Goal: Task Accomplishment & Management: Manage account settings

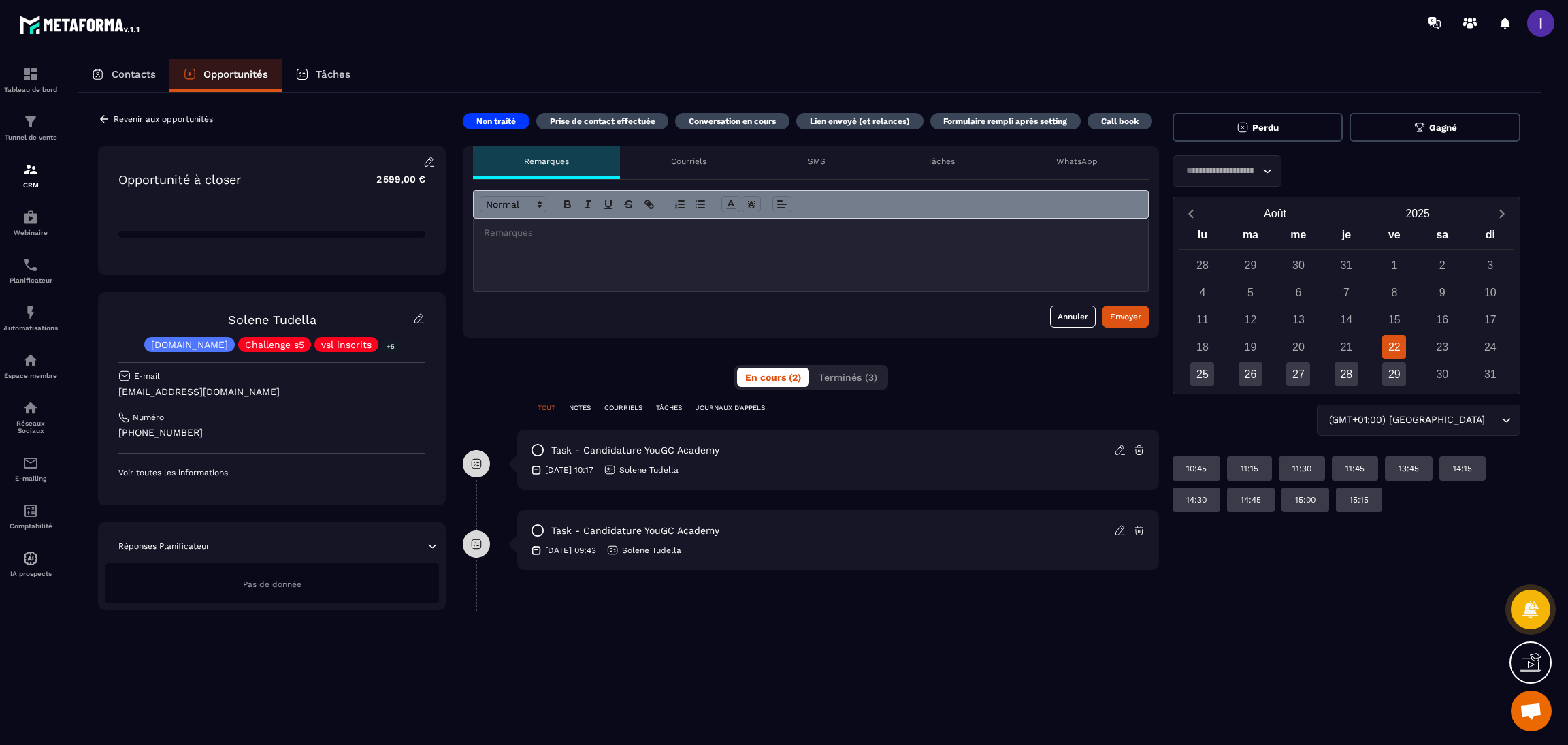
click at [126, 118] on p "Revenir aux opportunités" at bounding box center [163, 119] width 100 height 10
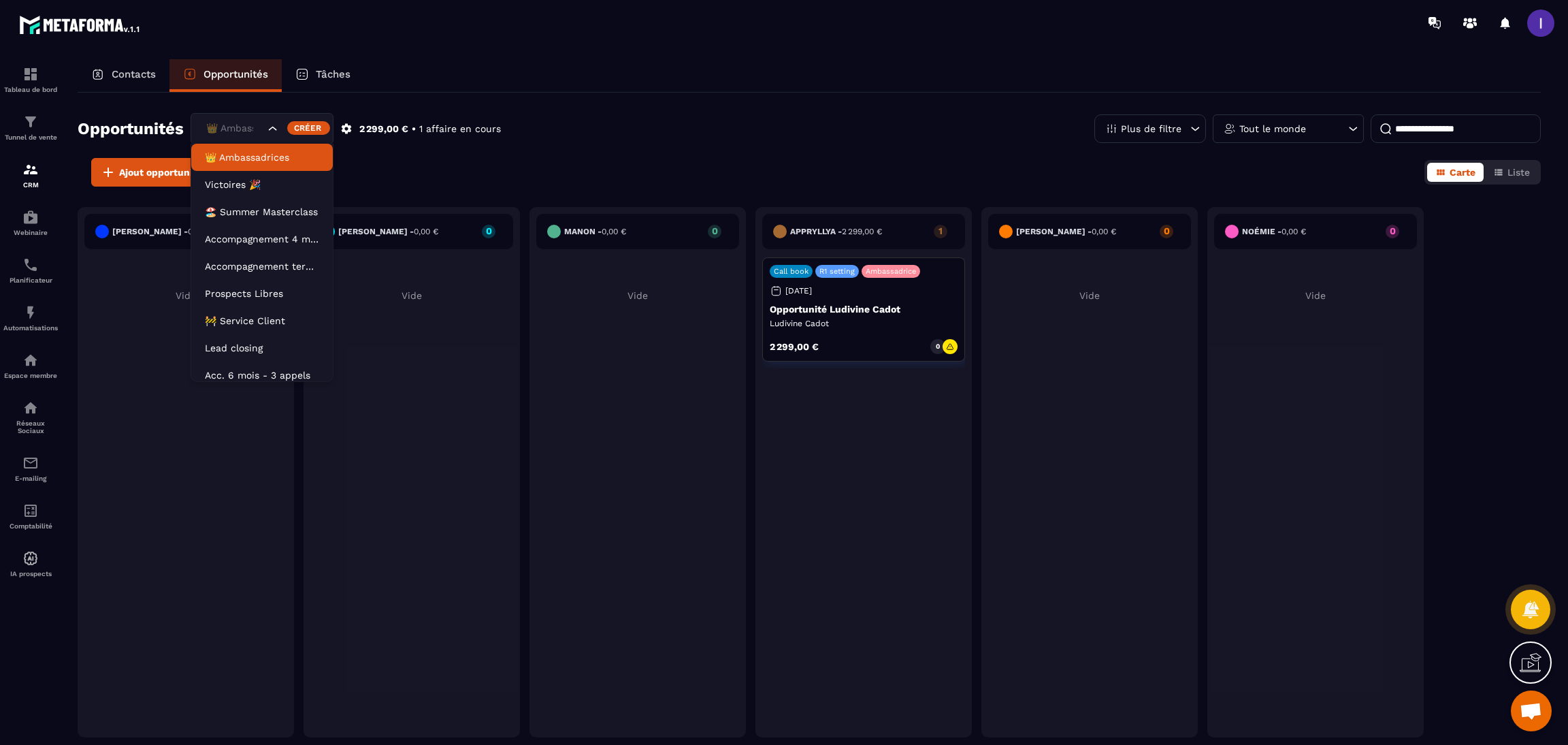
click at [227, 134] on div "👑 Ambassadrices" at bounding box center [233, 129] width 64 height 15
click at [235, 348] on p "Lead closing" at bounding box center [262, 348] width 114 height 14
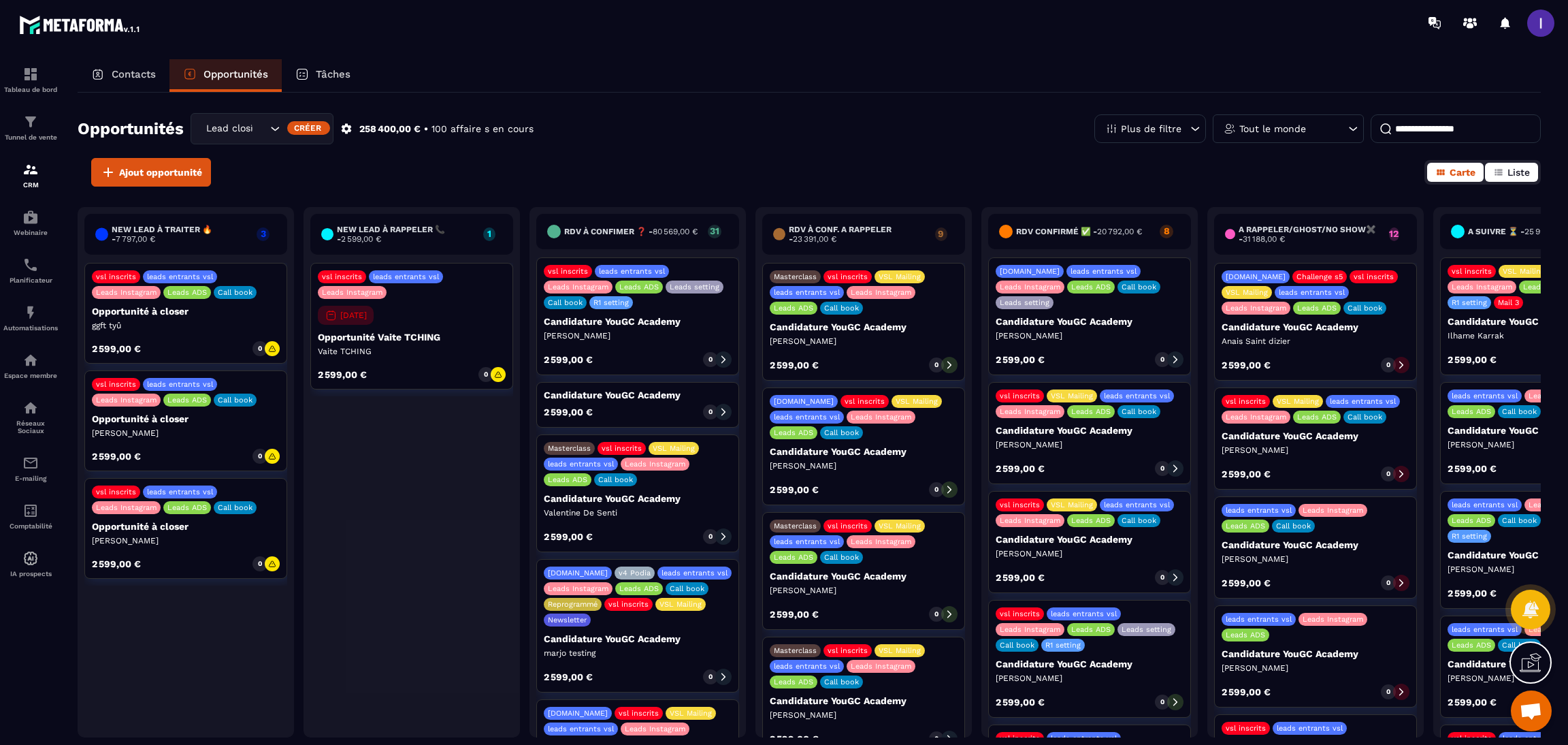
click at [1520, 171] on span "Liste" at bounding box center [1518, 172] width 23 height 11
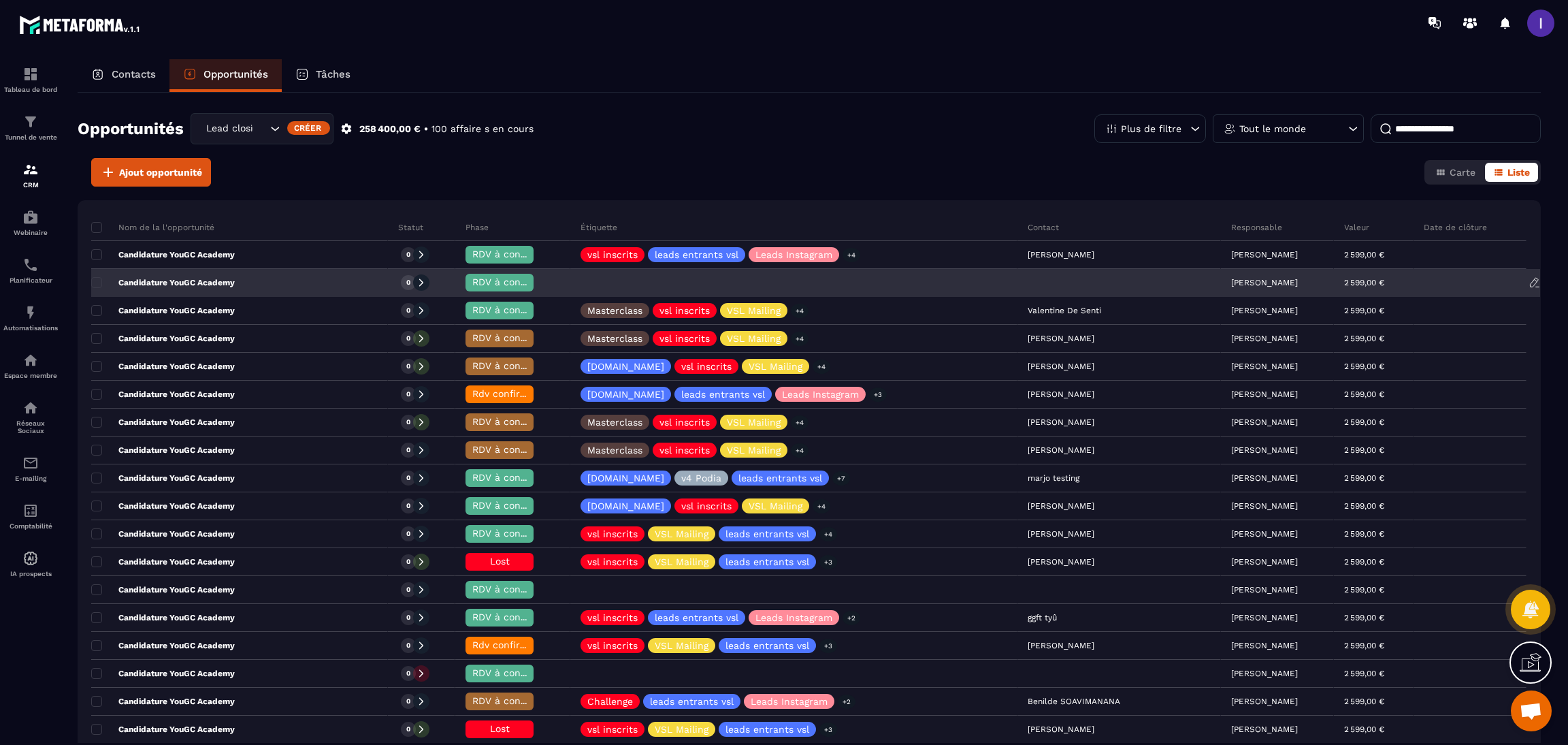
click at [272, 284] on div "Candidature YouGC Academy" at bounding box center [239, 283] width 297 height 27
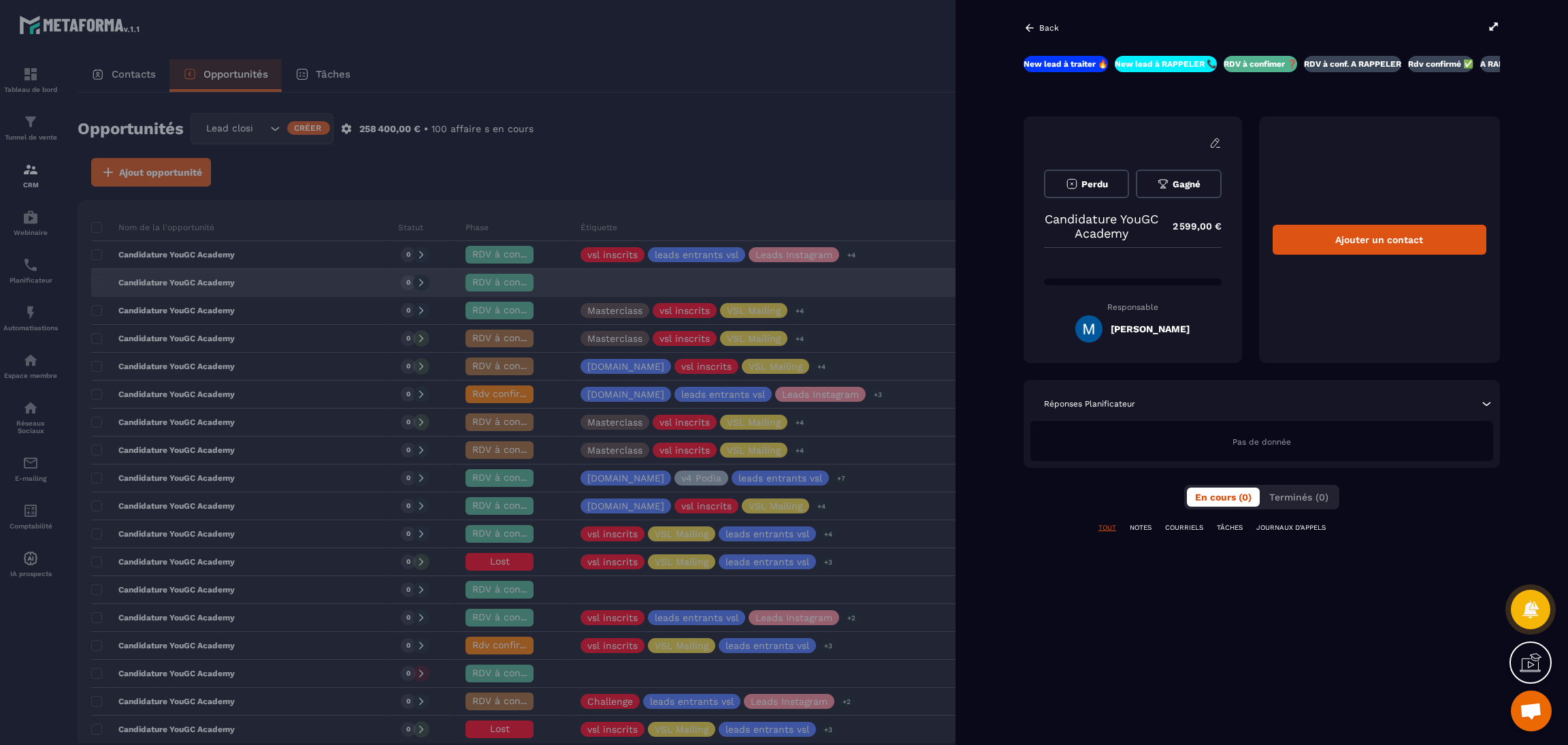
scroll to position [0, 2]
click at [545, 126] on div at bounding box center [784, 372] width 1568 height 745
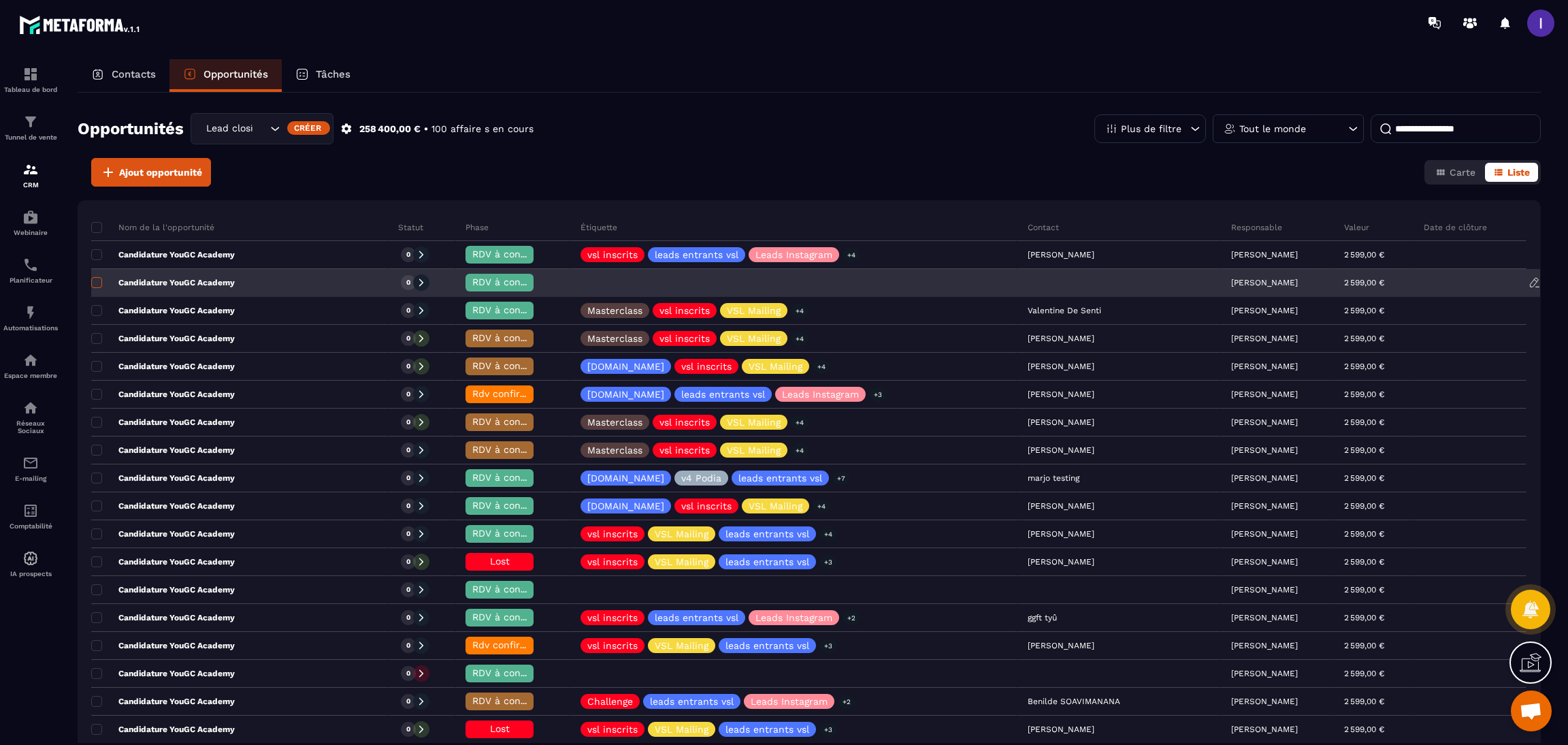
click at [99, 277] on span at bounding box center [96, 282] width 11 height 11
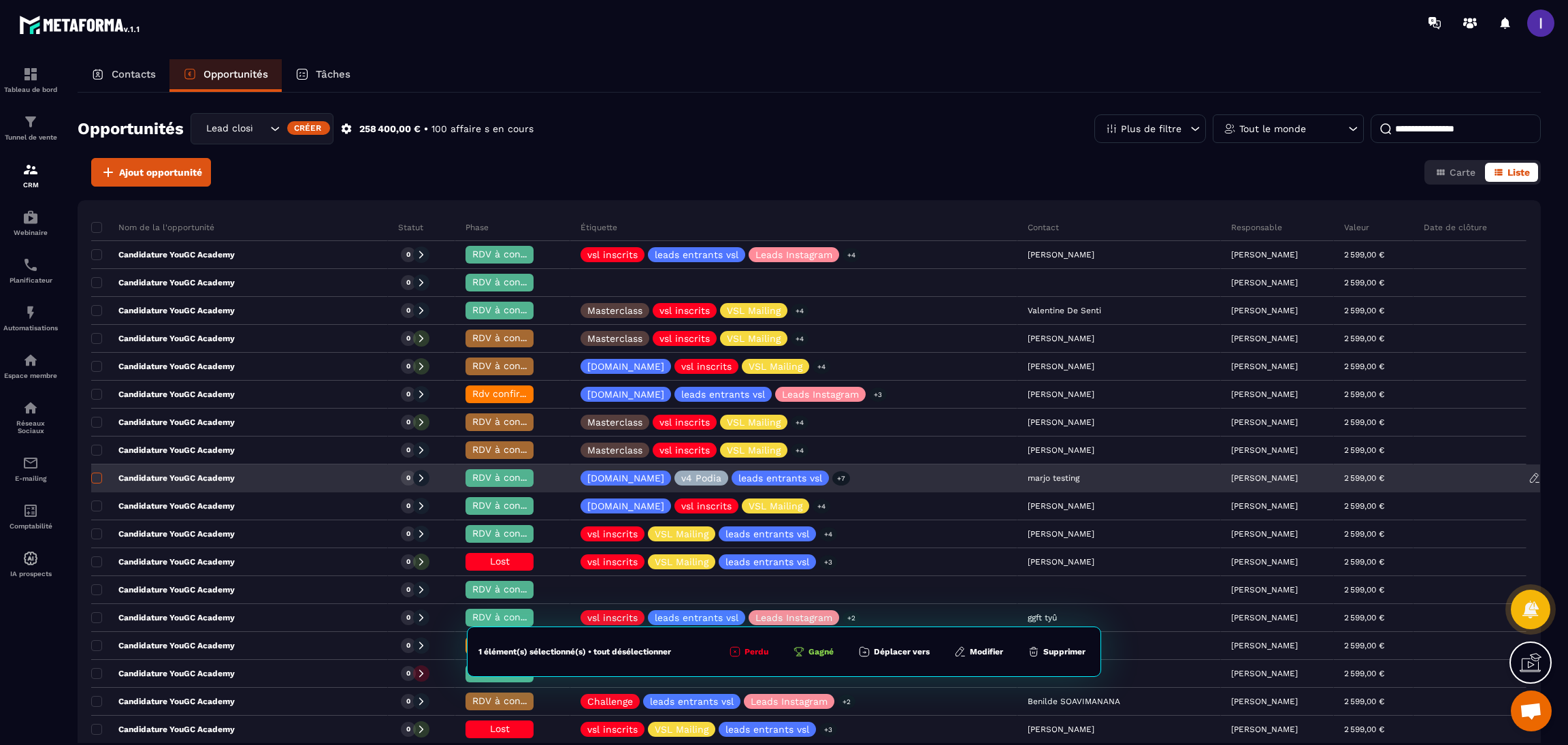
click at [100, 475] on span at bounding box center [96, 478] width 11 height 11
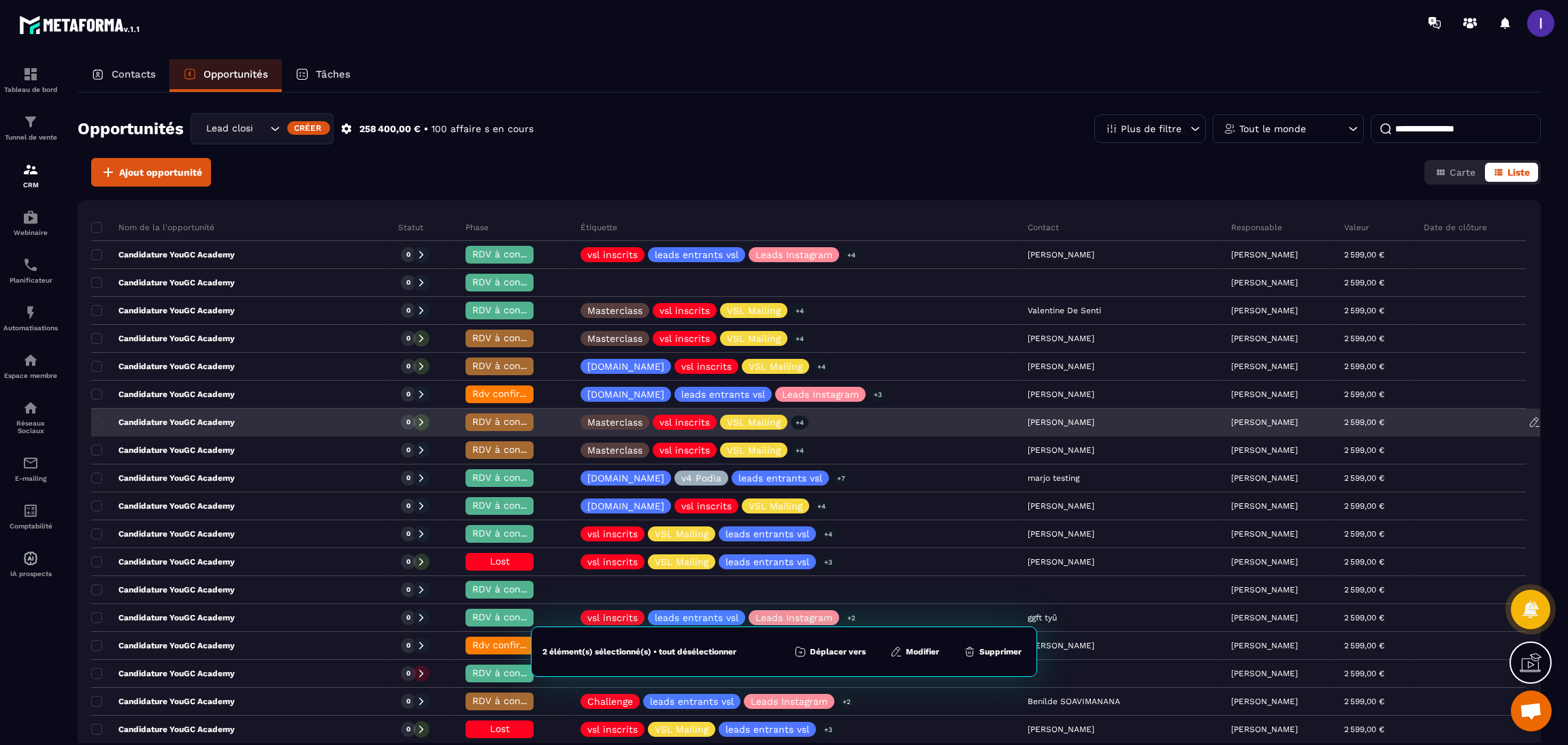
scroll to position [102, 0]
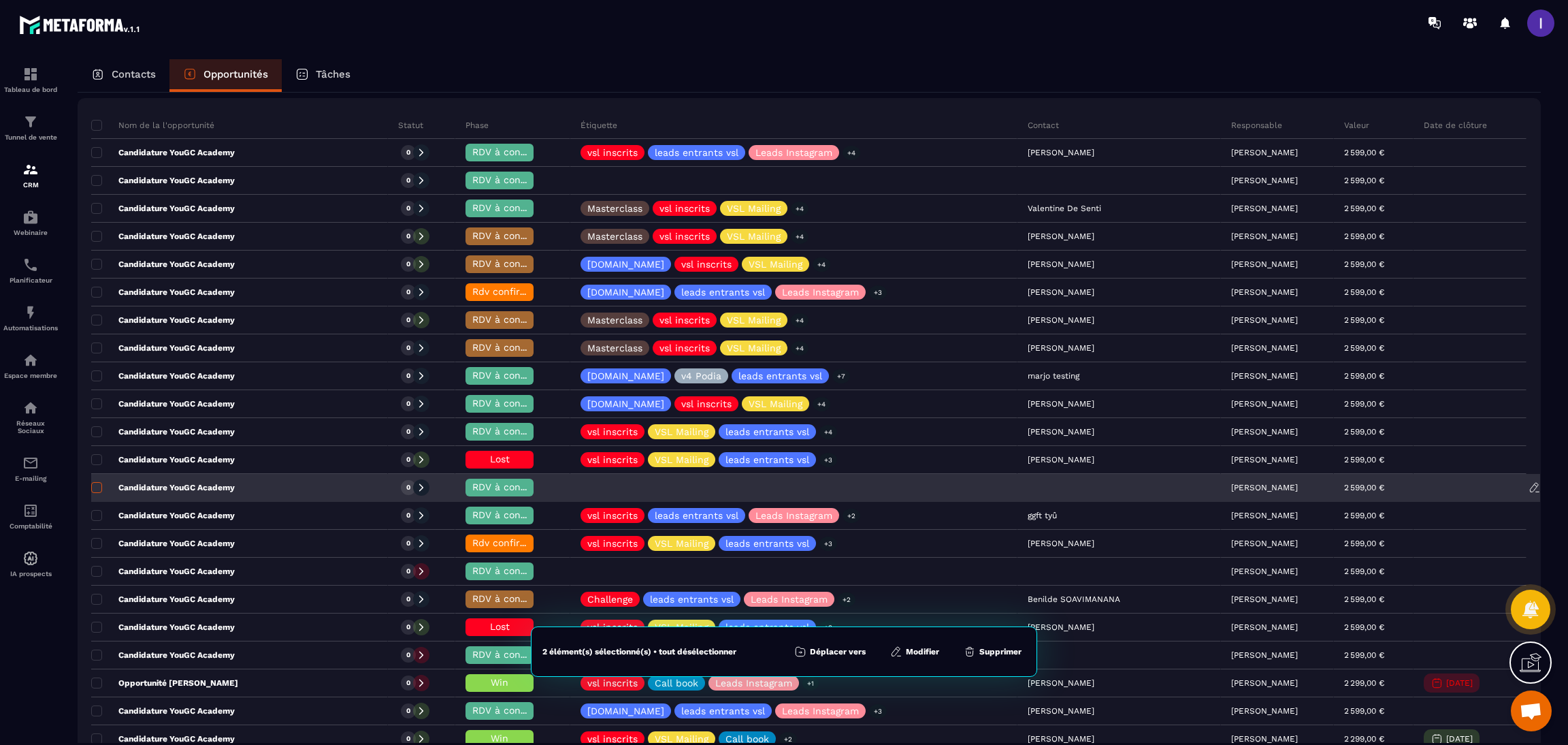
click at [93, 488] on span at bounding box center [96, 488] width 11 height 11
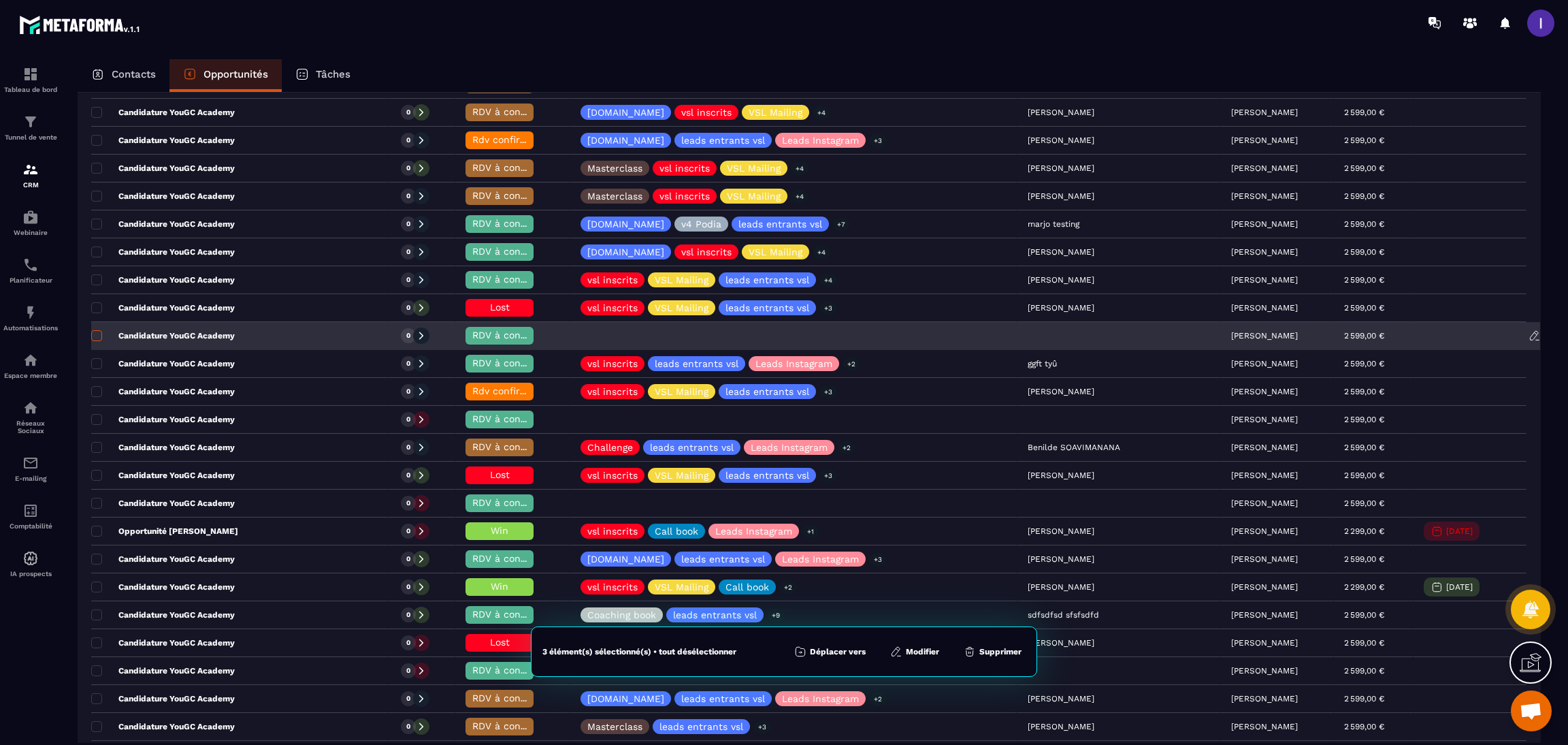
scroll to position [306, 0]
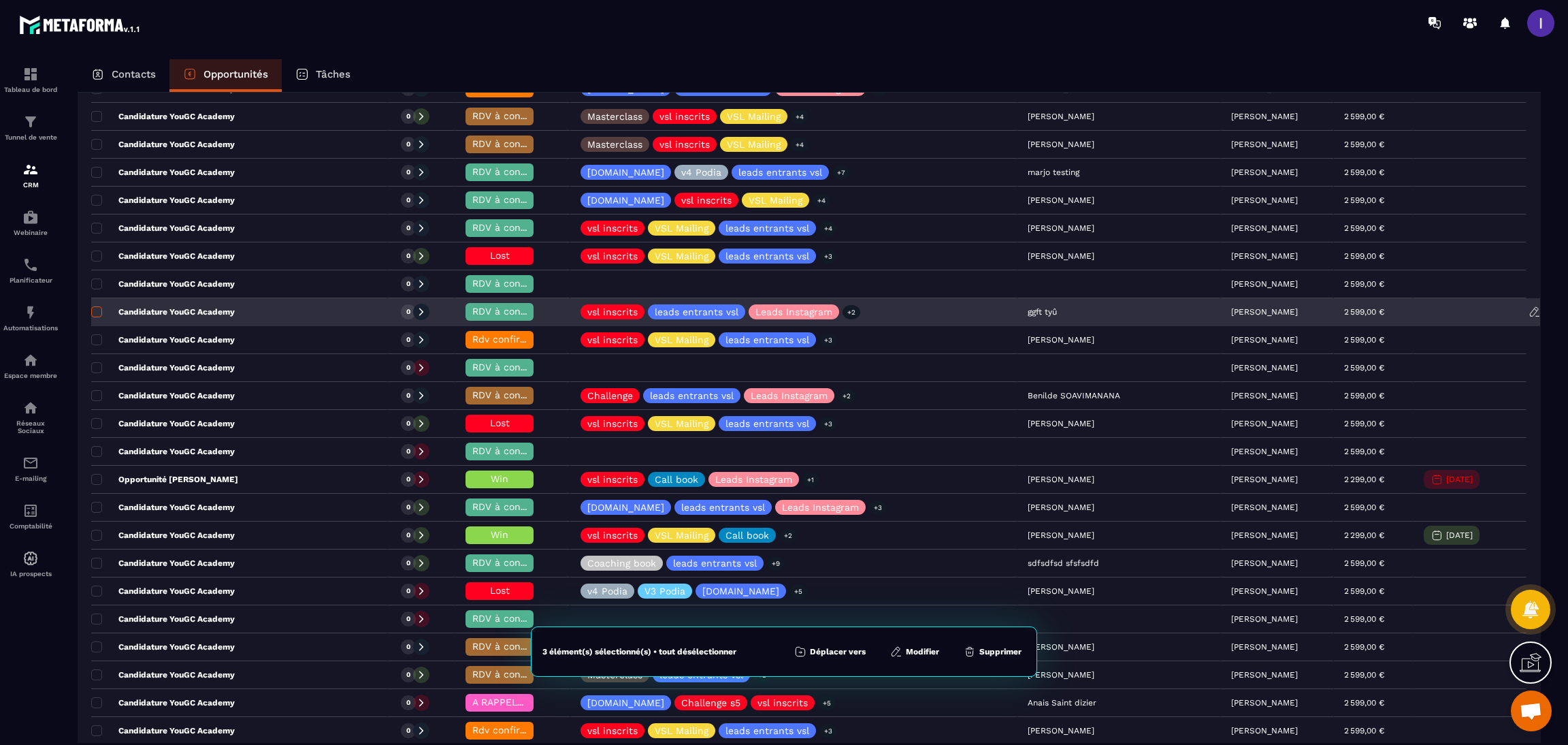
click at [95, 315] on span at bounding box center [96, 312] width 11 height 11
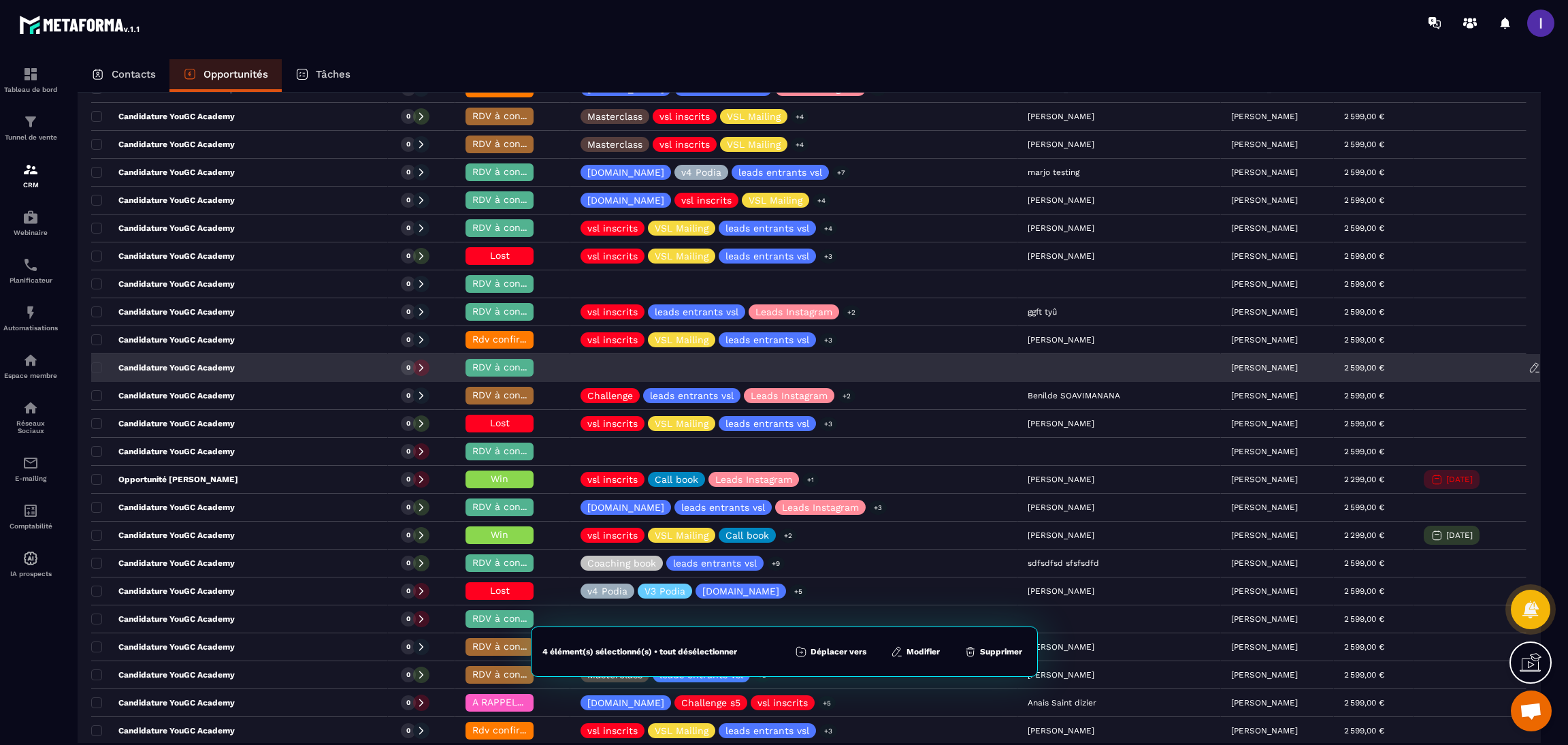
click at [92, 360] on div "Candidature YouGC Academy" at bounding box center [239, 368] width 297 height 27
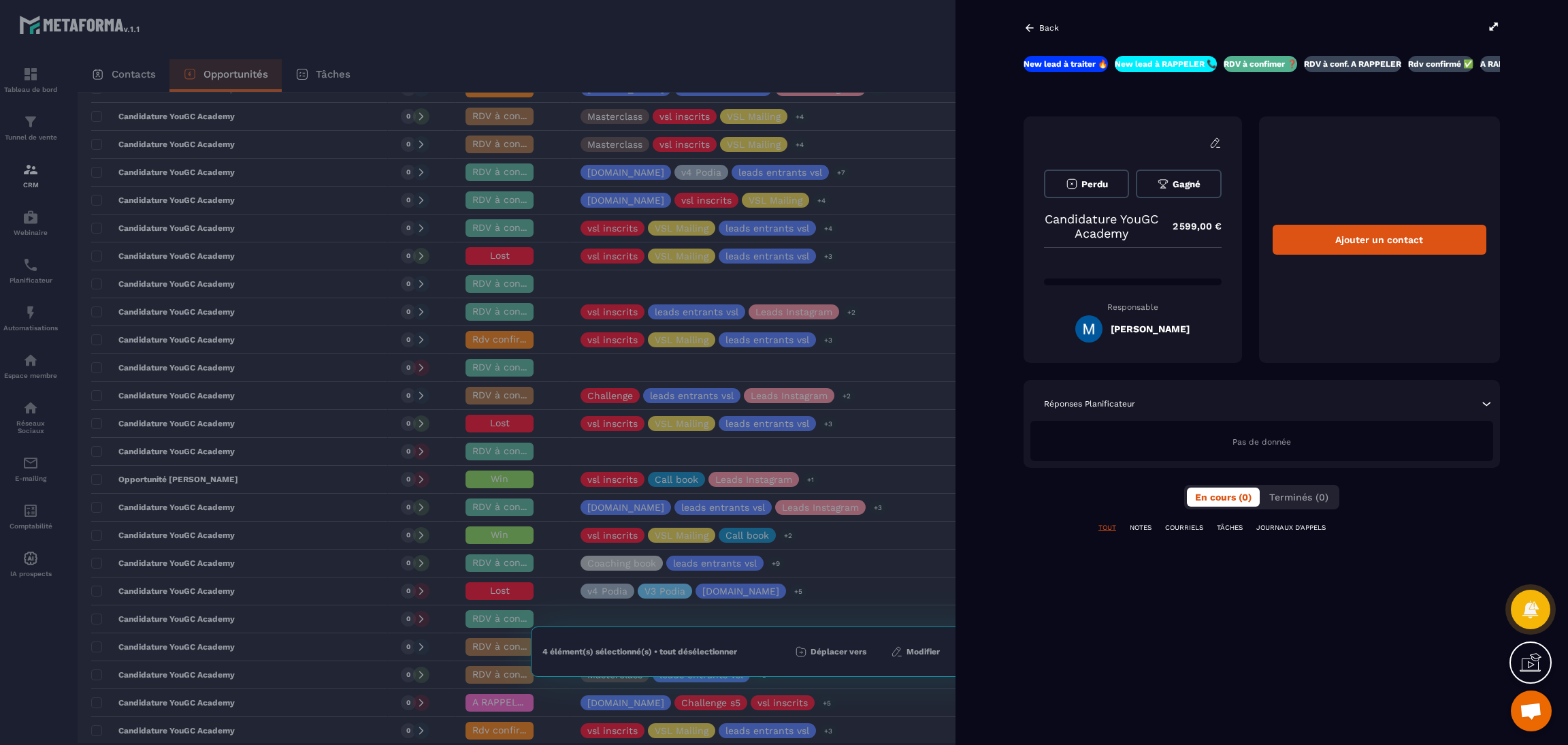
scroll to position [0, 2]
click at [848, 56] on div at bounding box center [784, 372] width 1568 height 745
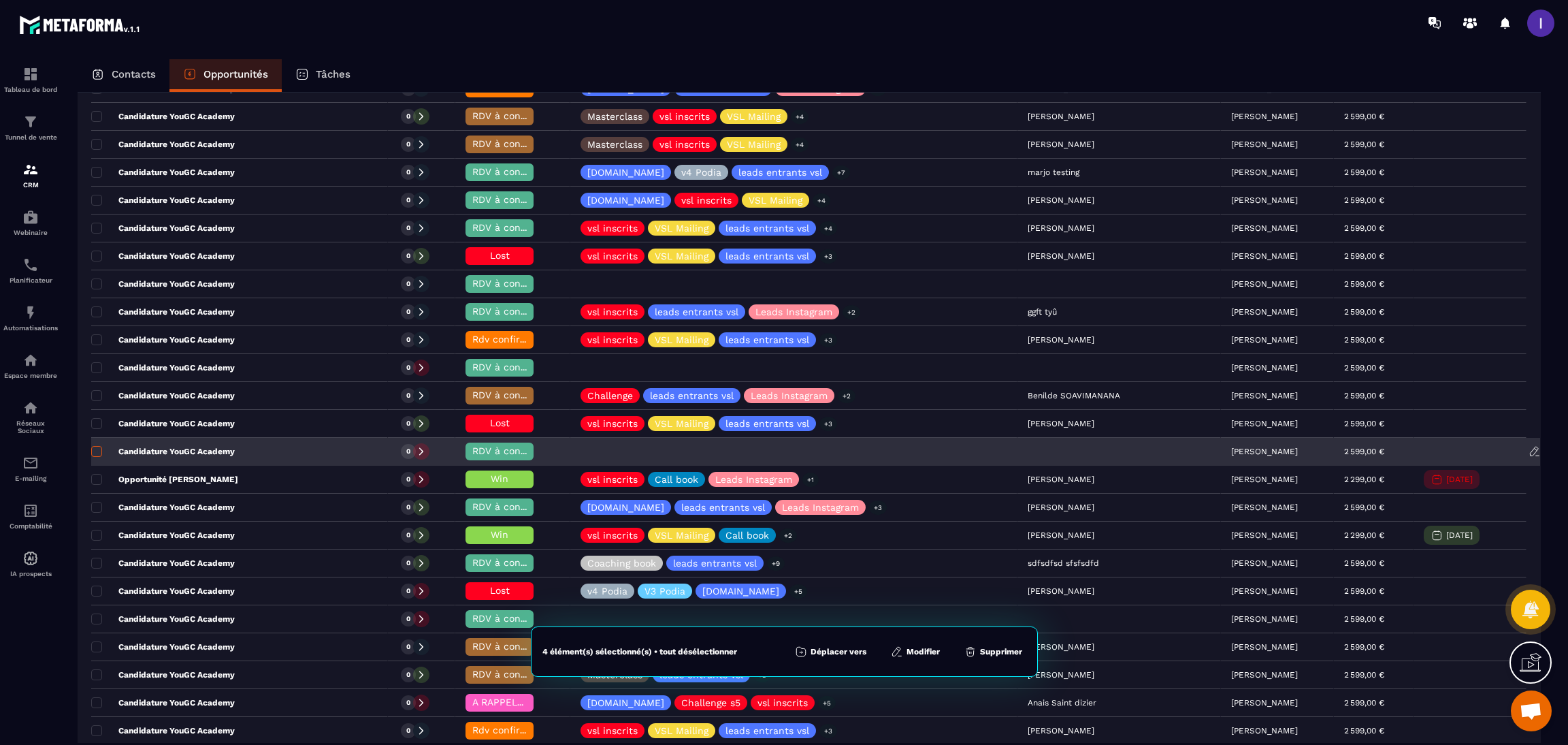
click at [96, 455] on span at bounding box center [96, 451] width 11 height 11
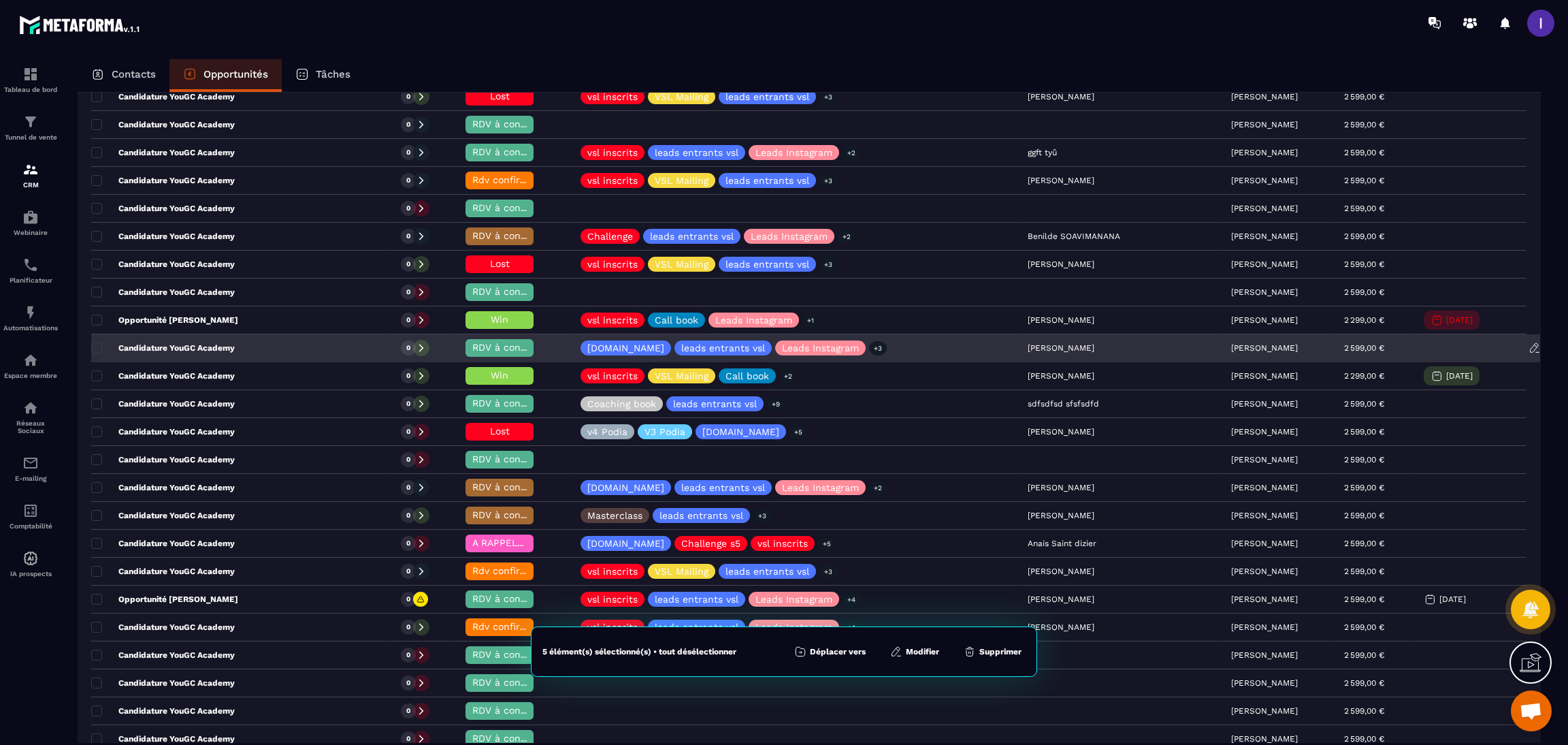
scroll to position [510, 0]
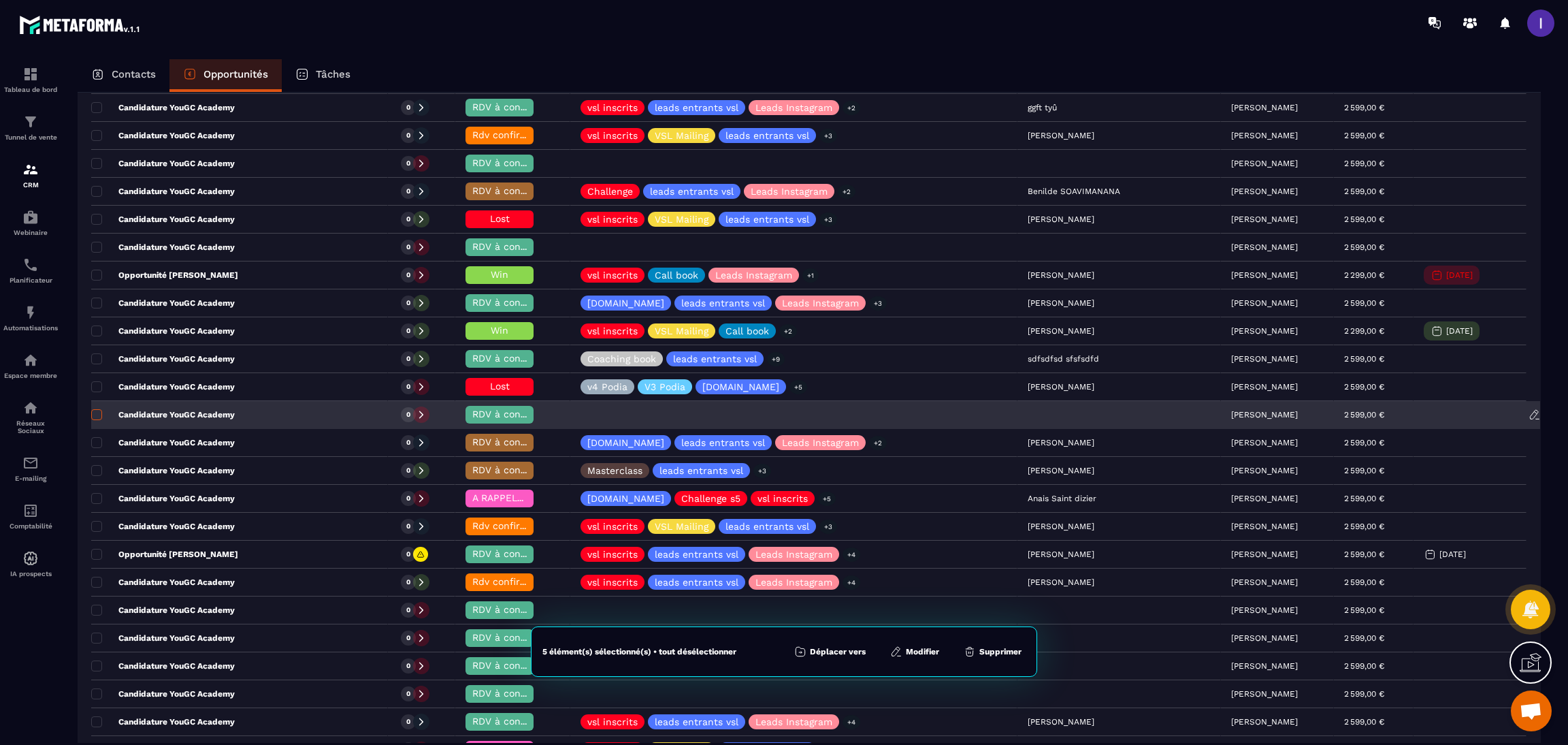
click at [95, 420] on span at bounding box center [96, 415] width 11 height 11
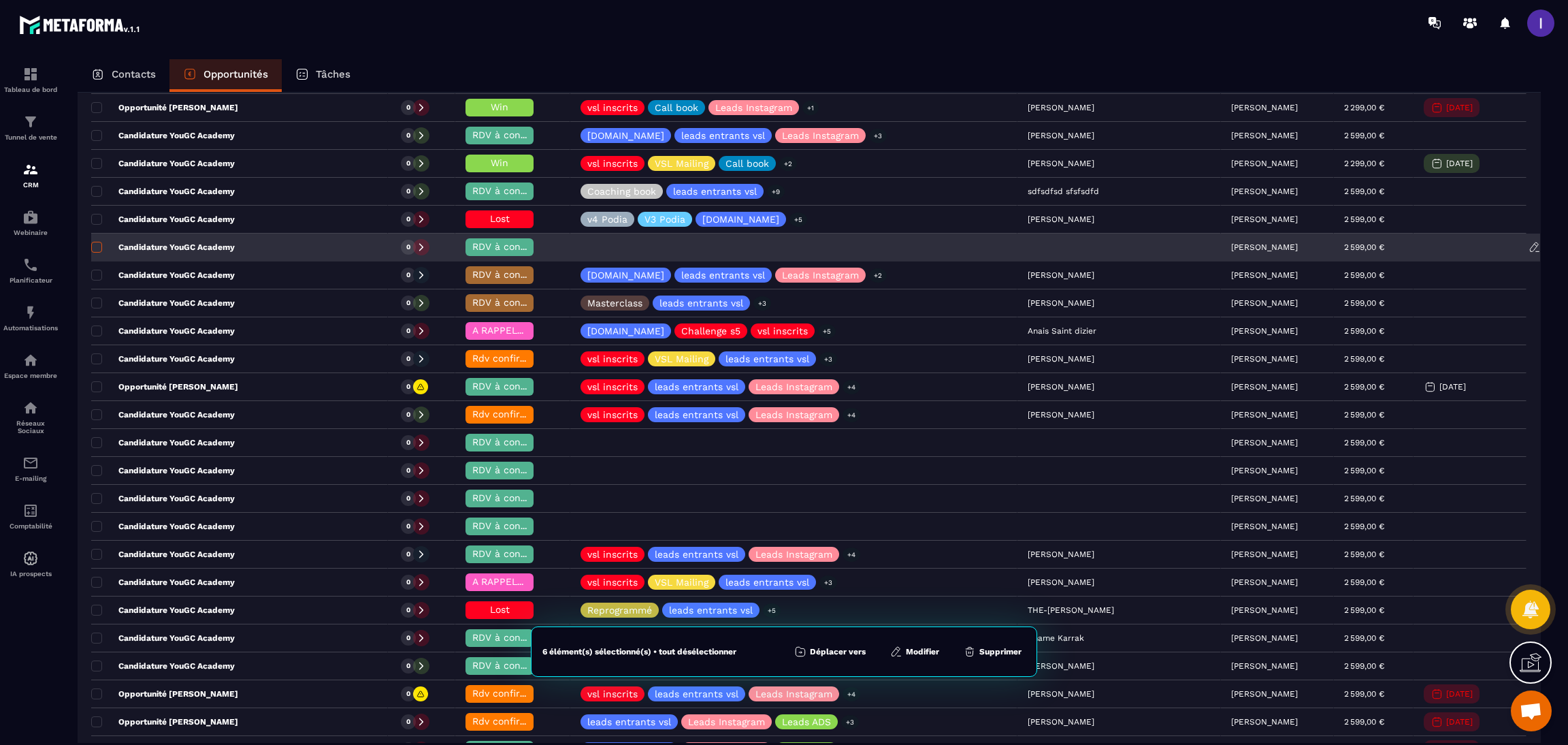
scroll to position [715, 0]
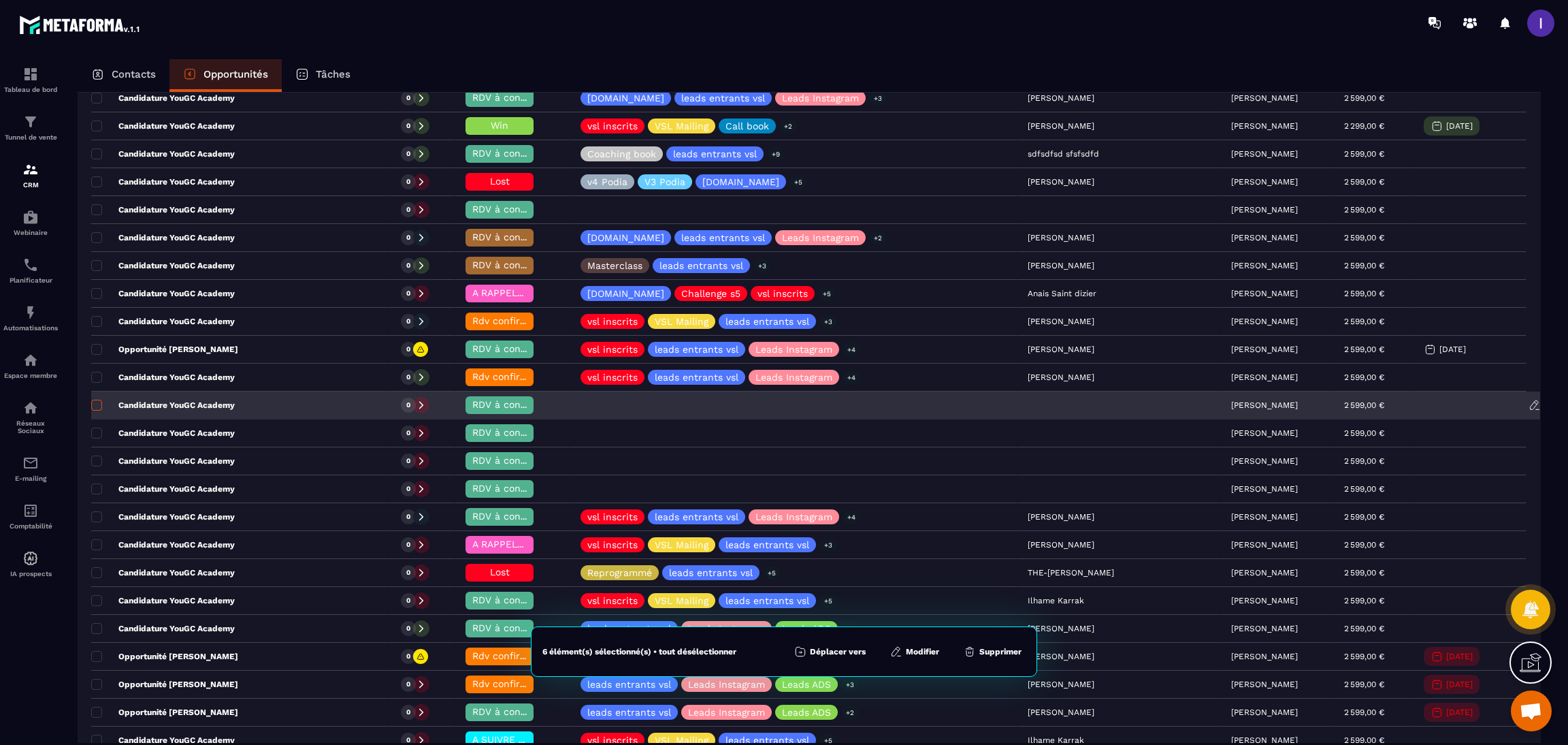
click at [96, 410] on span at bounding box center [96, 405] width 11 height 11
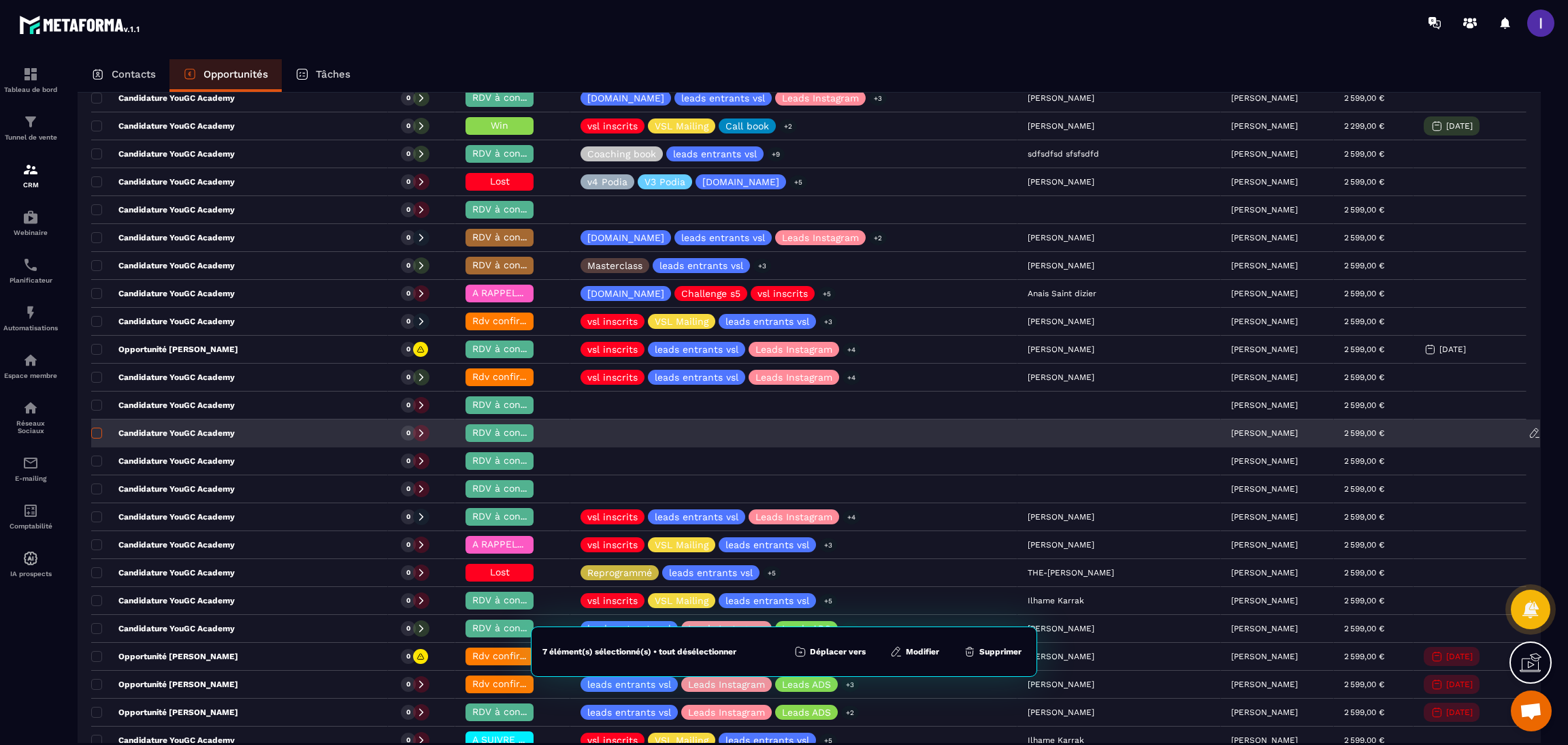
click at [97, 438] on span at bounding box center [96, 433] width 11 height 11
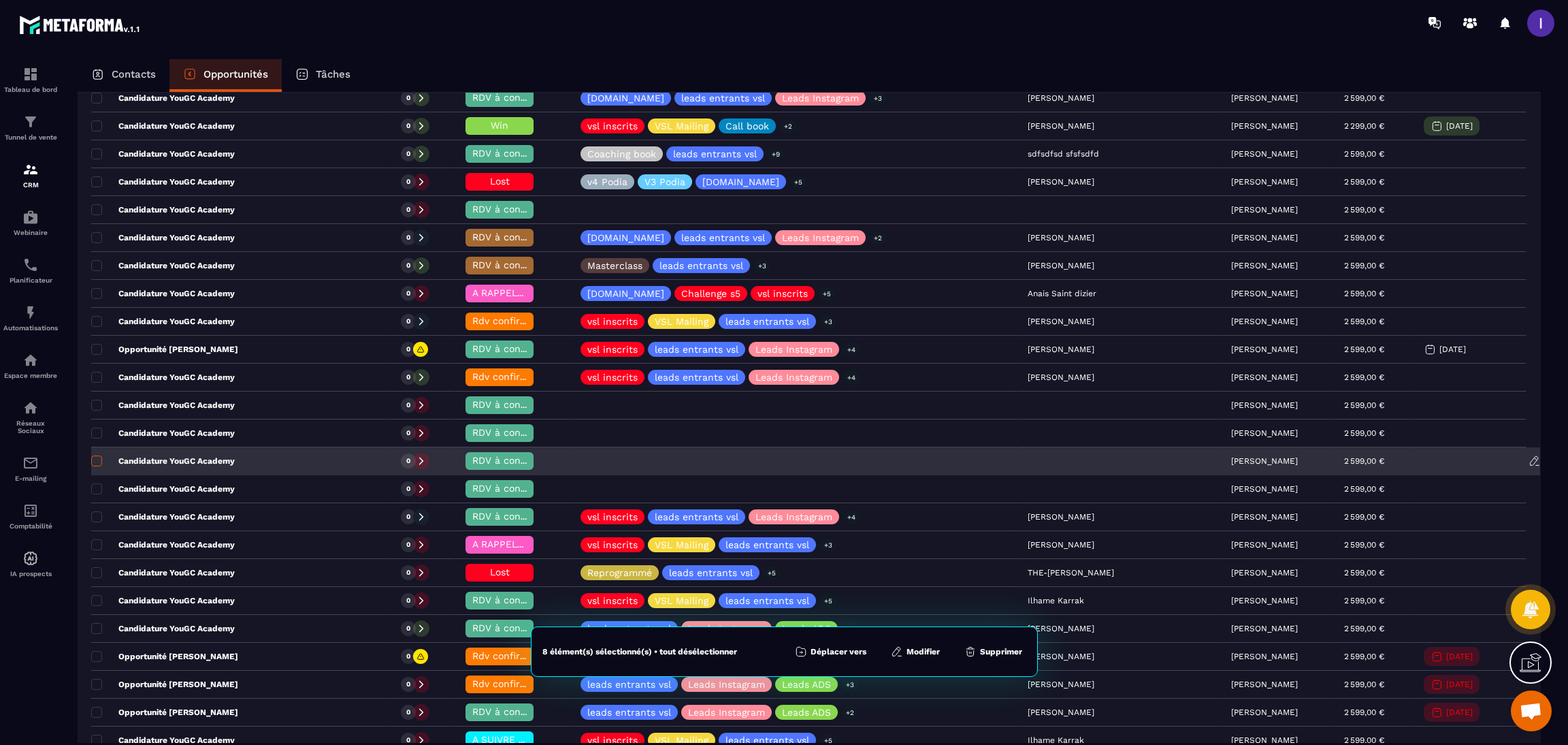
click at [95, 466] on span at bounding box center [96, 461] width 11 height 11
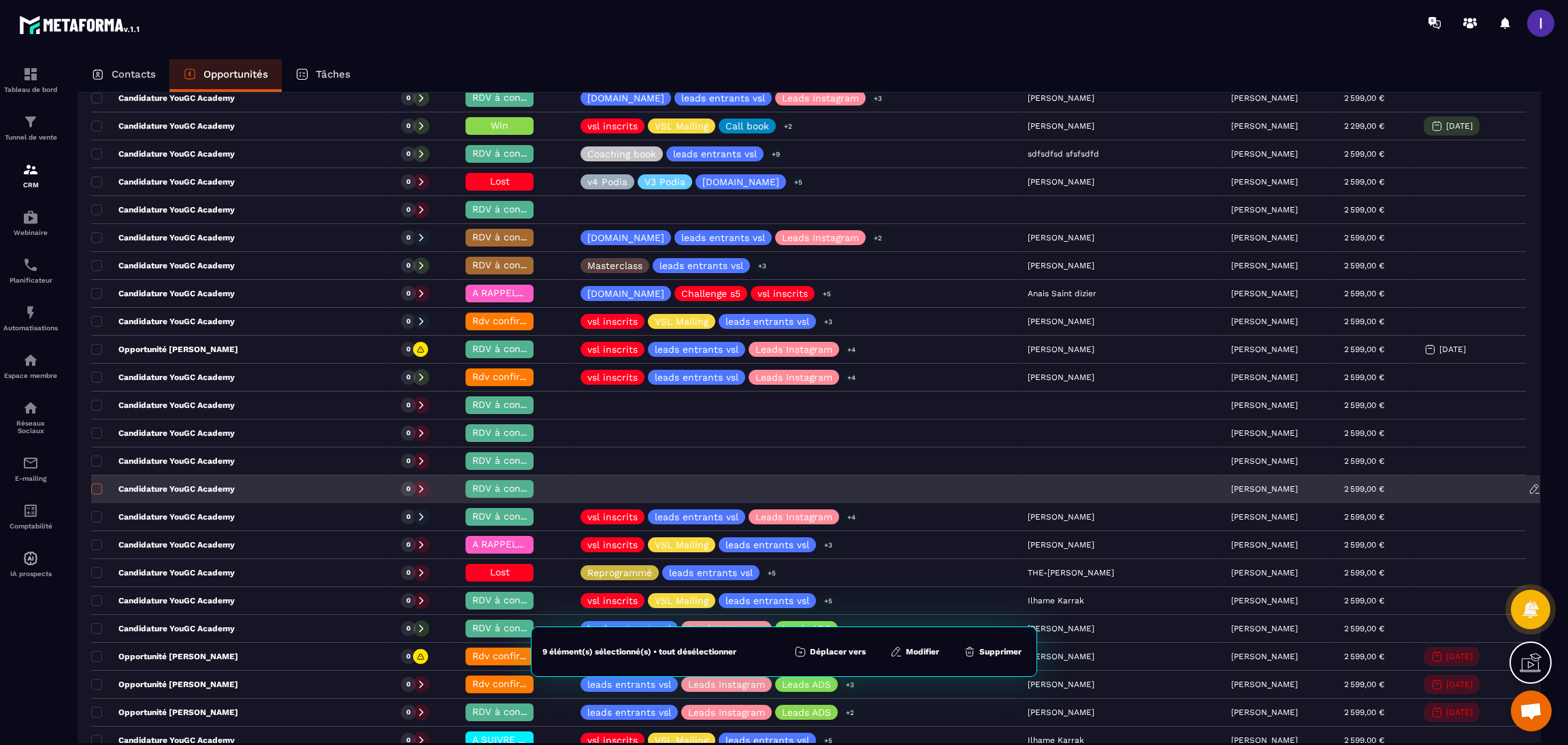
click at [95, 492] on span at bounding box center [96, 489] width 11 height 11
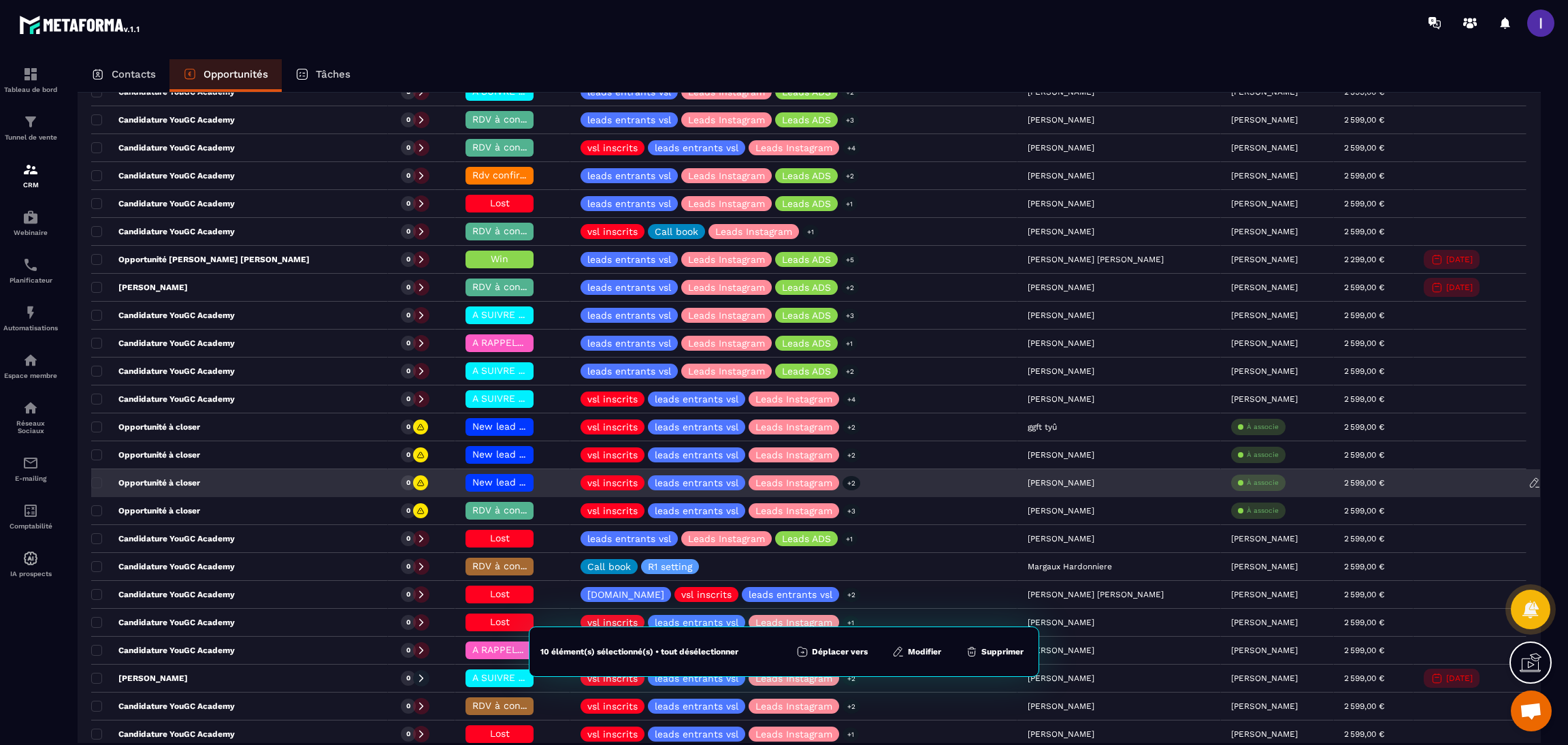
scroll to position [1430, 0]
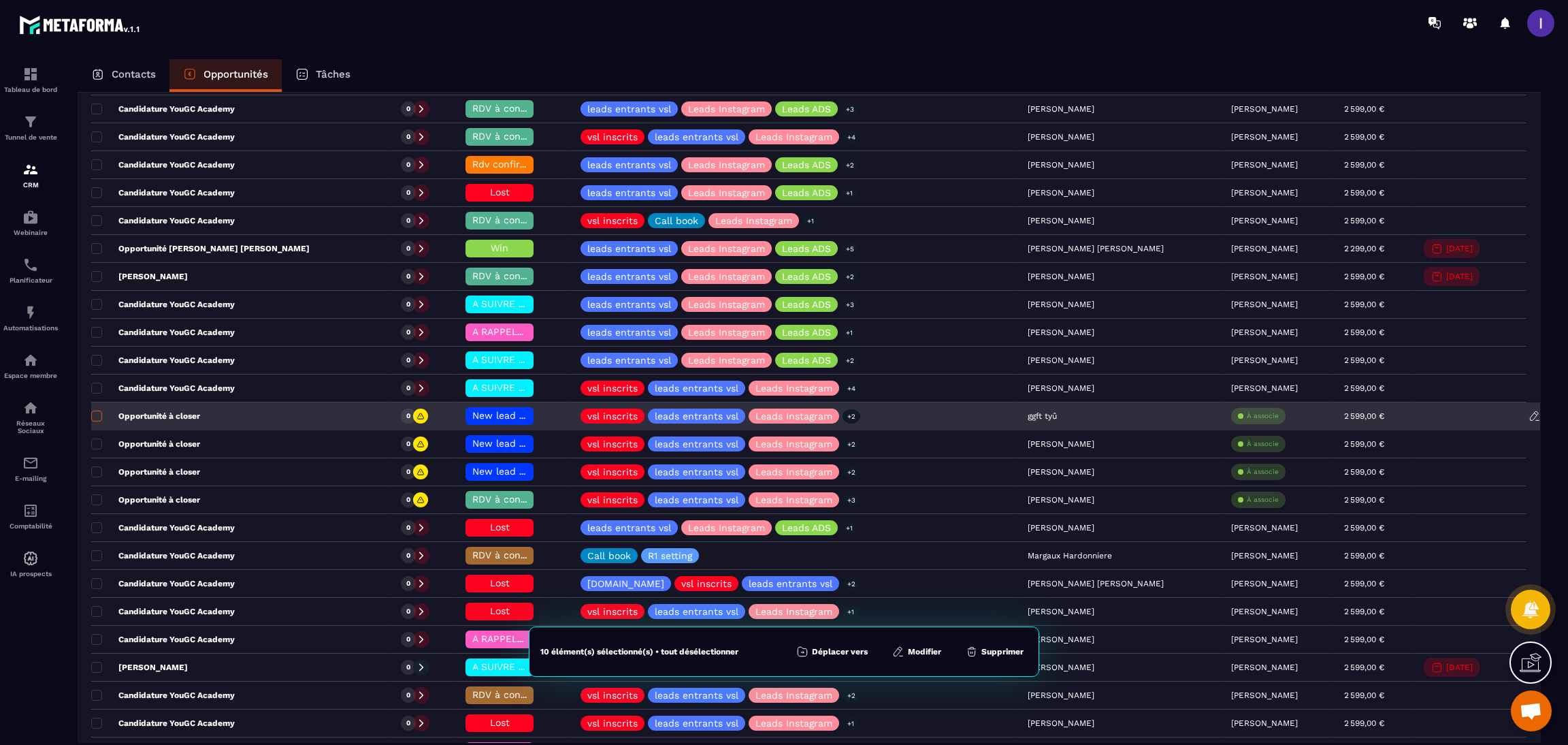
click at [91, 422] on span at bounding box center [96, 416] width 11 height 11
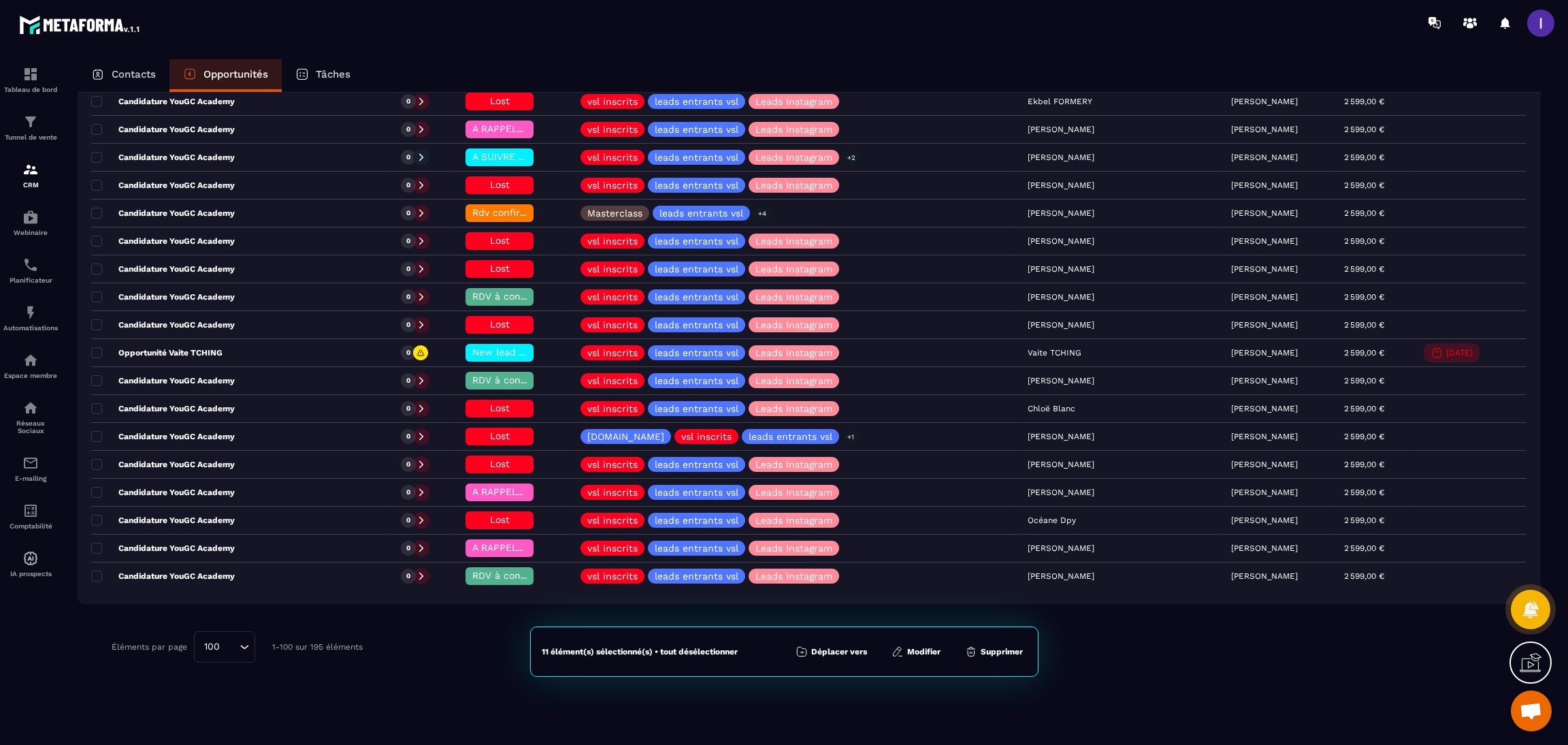
scroll to position [2450, 0]
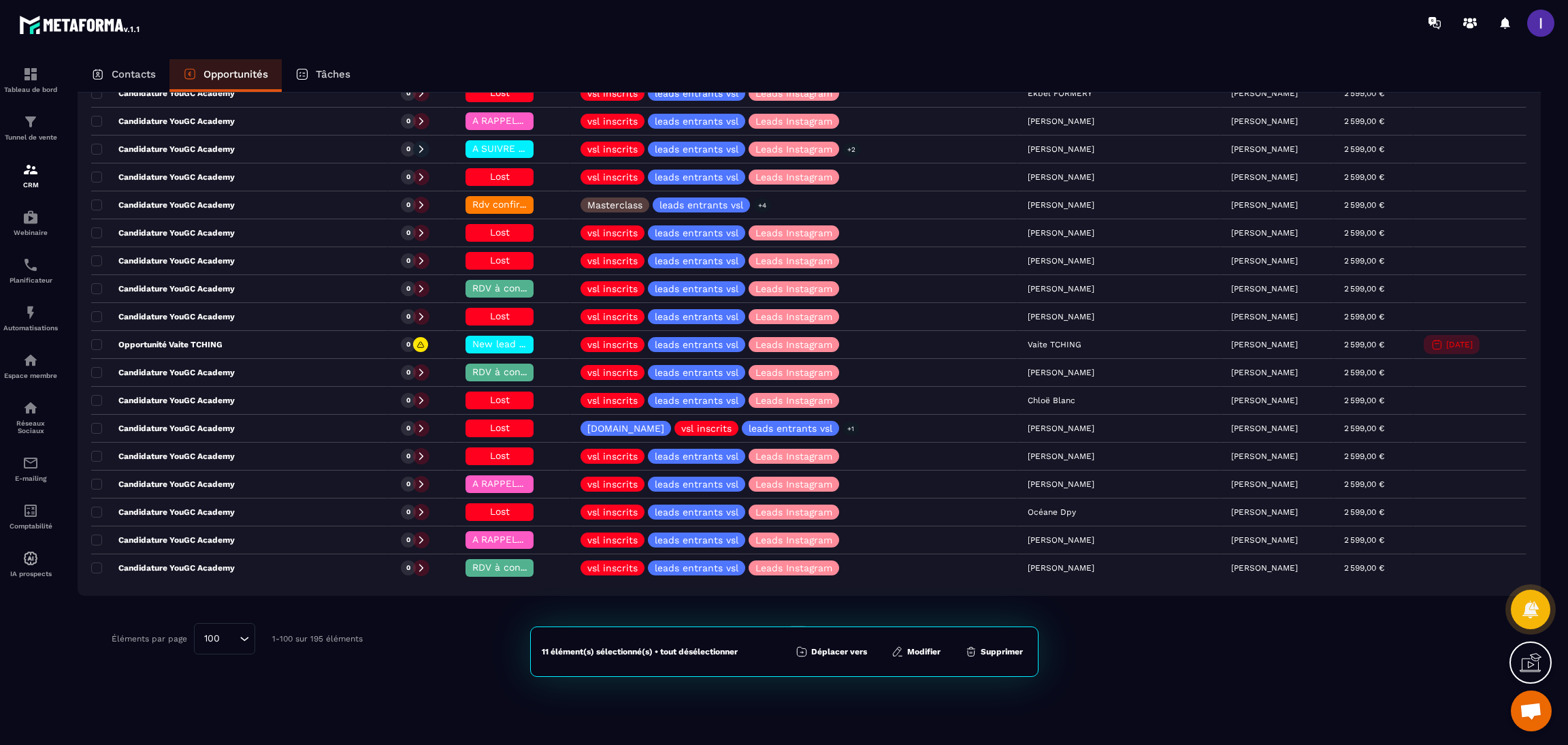
click at [1003, 653] on button "Supprimer" at bounding box center [994, 651] width 66 height 14
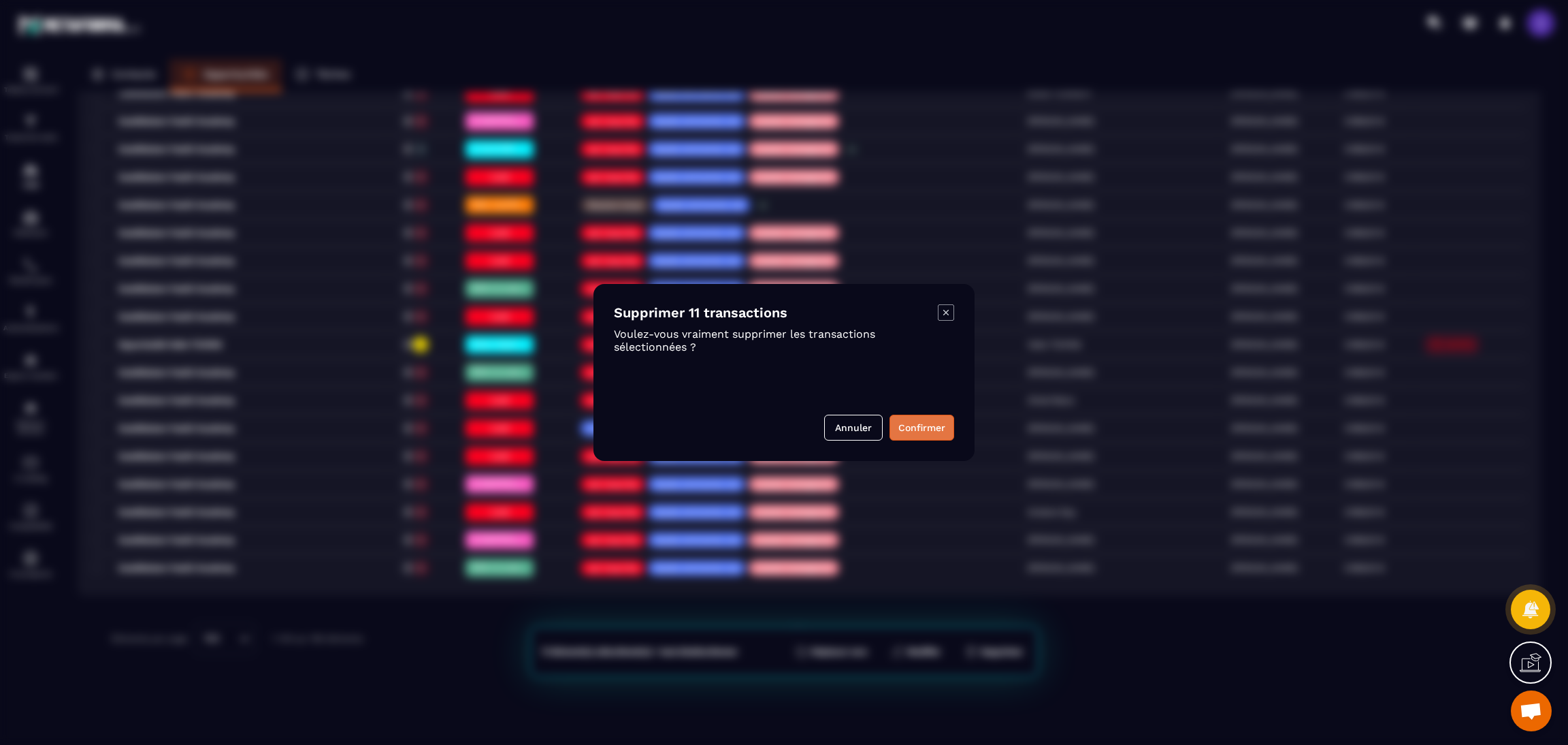
click at [913, 438] on button "Confirmer" at bounding box center [922, 427] width 64 height 26
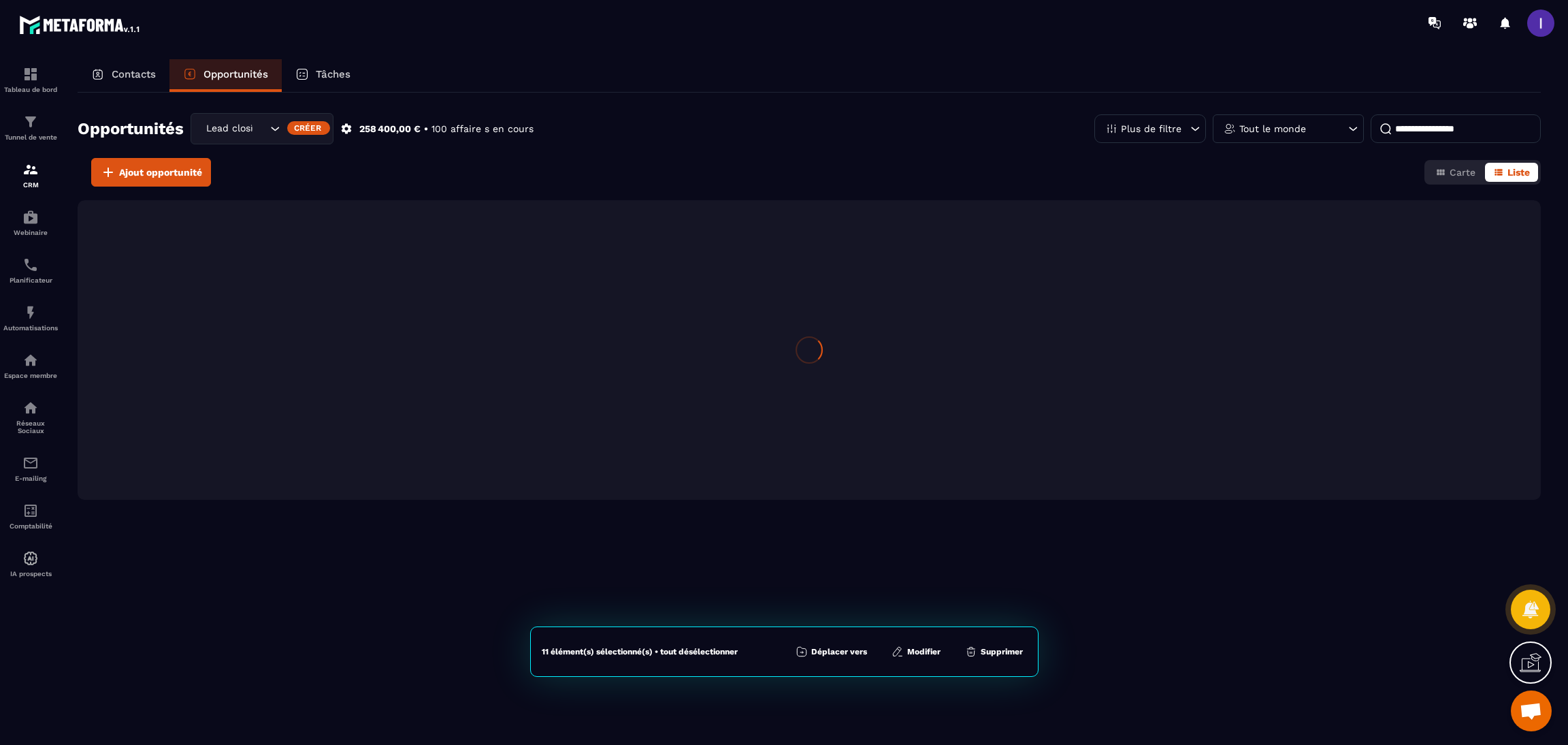
scroll to position [0, 0]
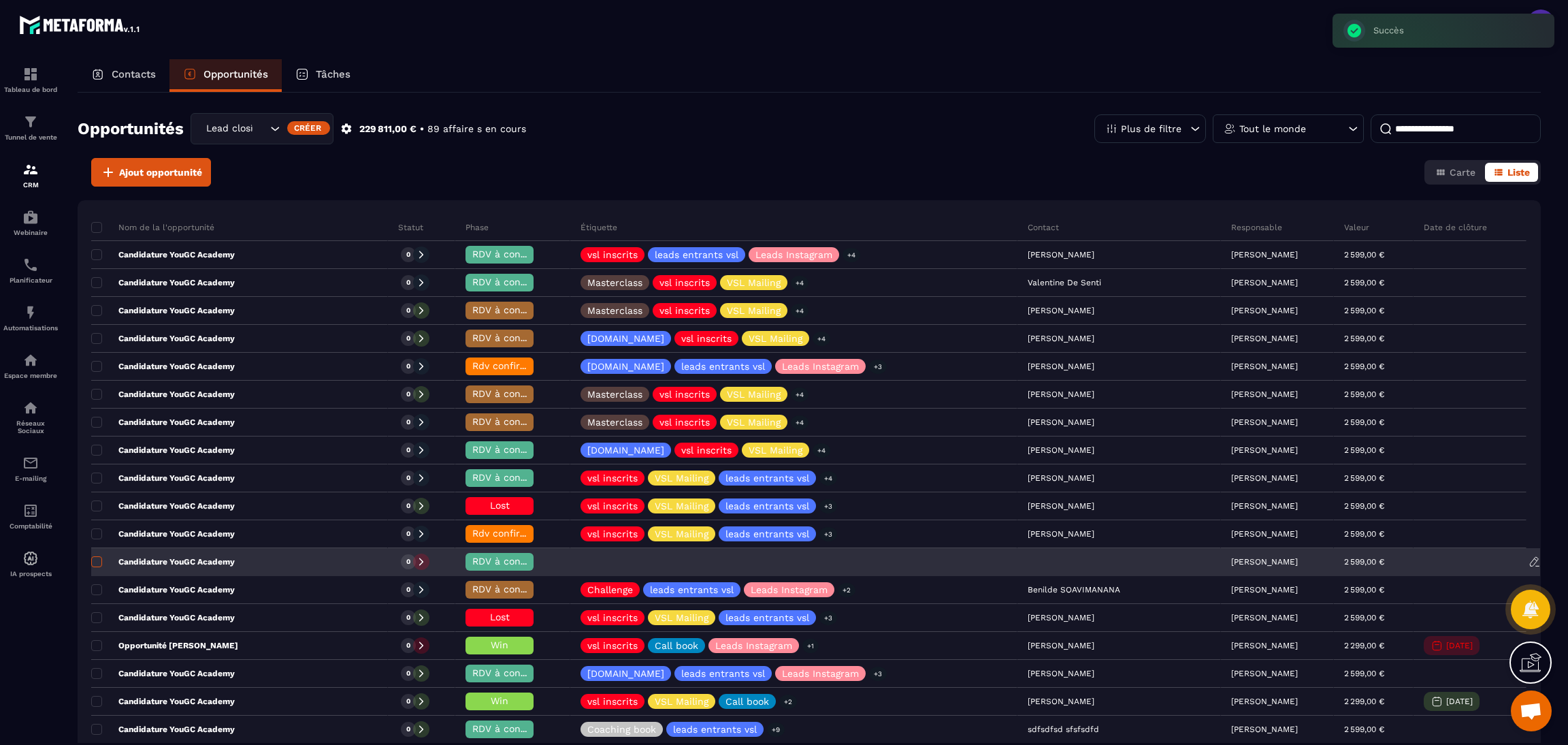
click at [100, 567] on span at bounding box center [96, 562] width 11 height 11
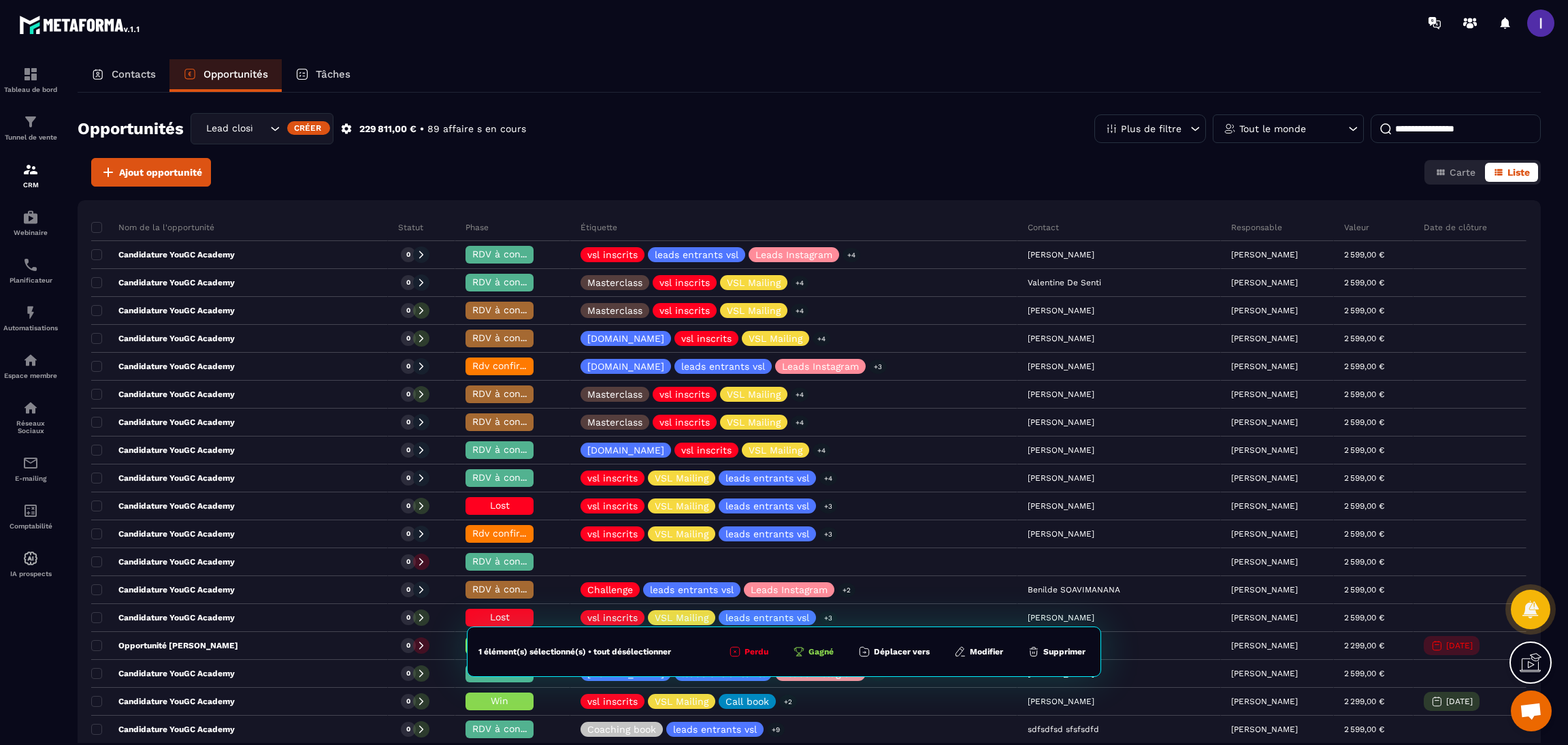
click at [1075, 653] on button "Supprimer" at bounding box center [1057, 651] width 66 height 14
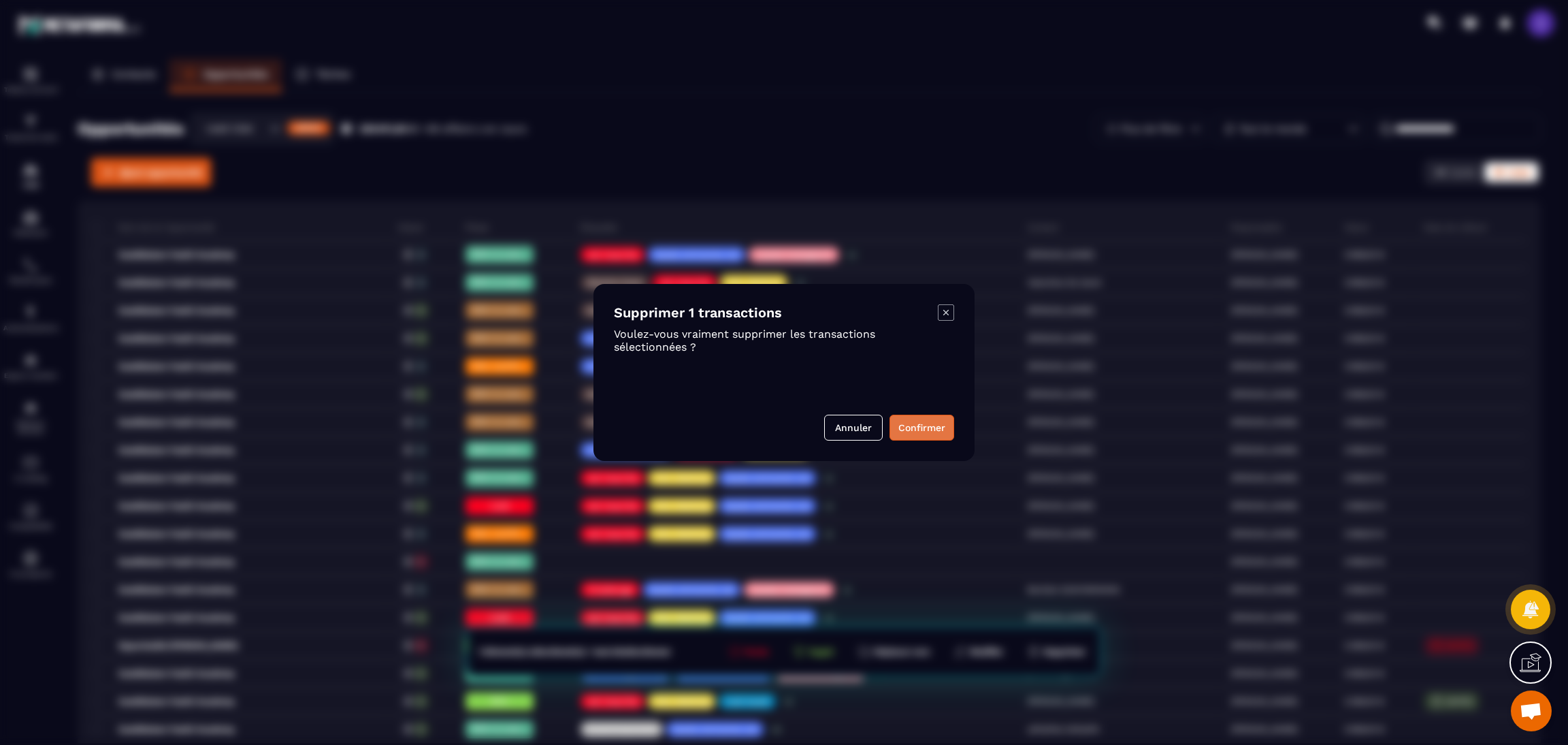
click at [932, 422] on button "Confirmer" at bounding box center [922, 427] width 64 height 26
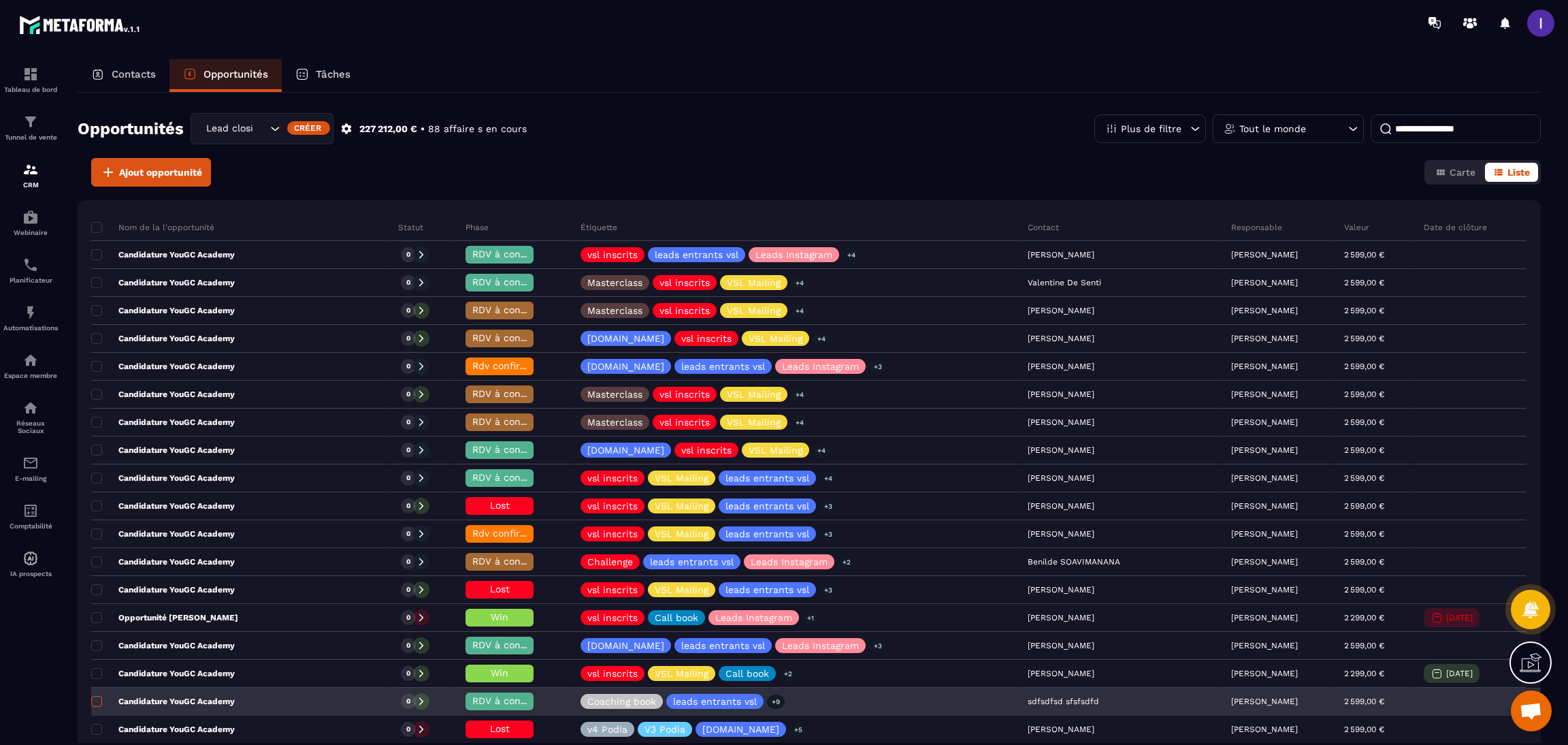
click at [92, 704] on span at bounding box center [96, 702] width 11 height 11
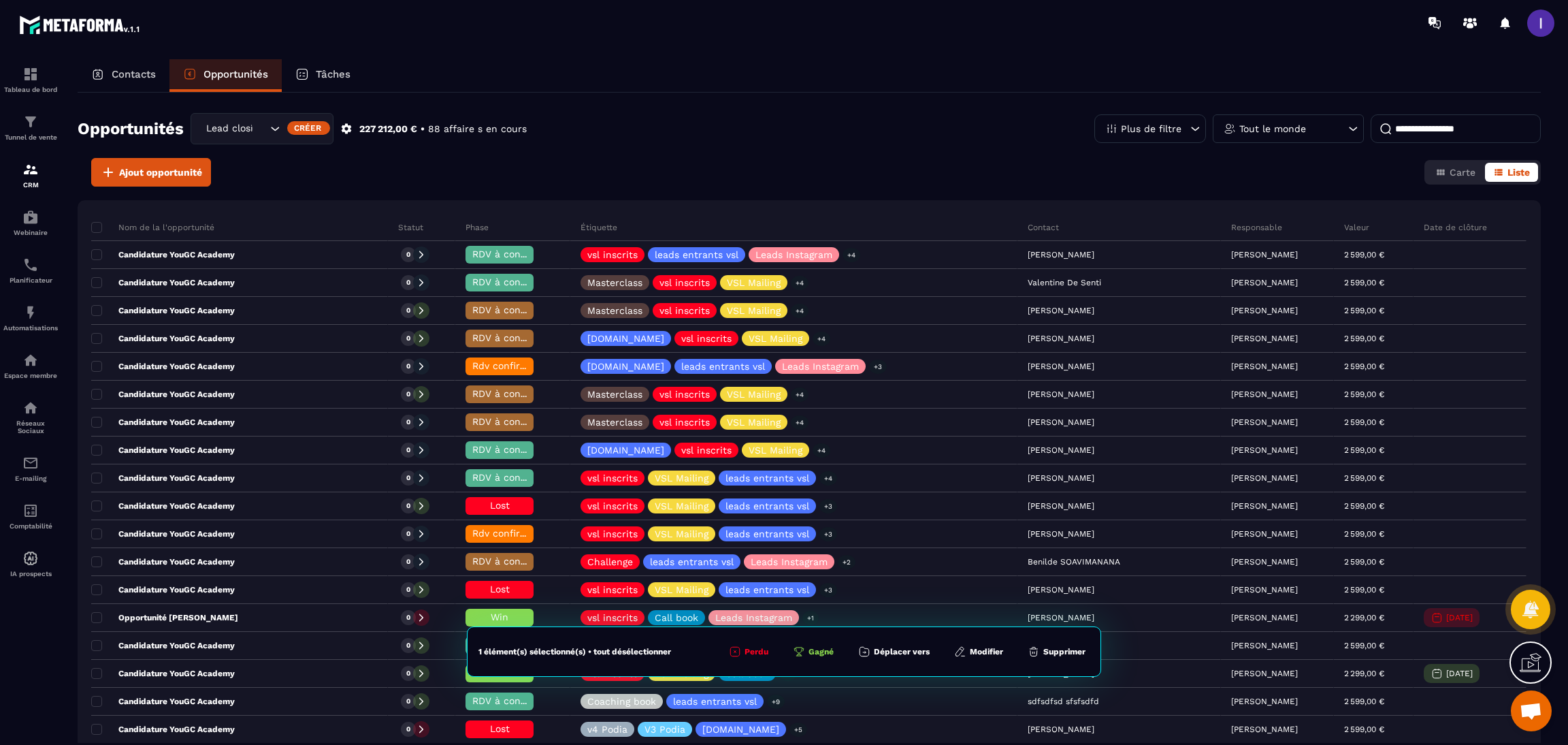
click at [1086, 650] on button "Supprimer" at bounding box center [1057, 651] width 66 height 14
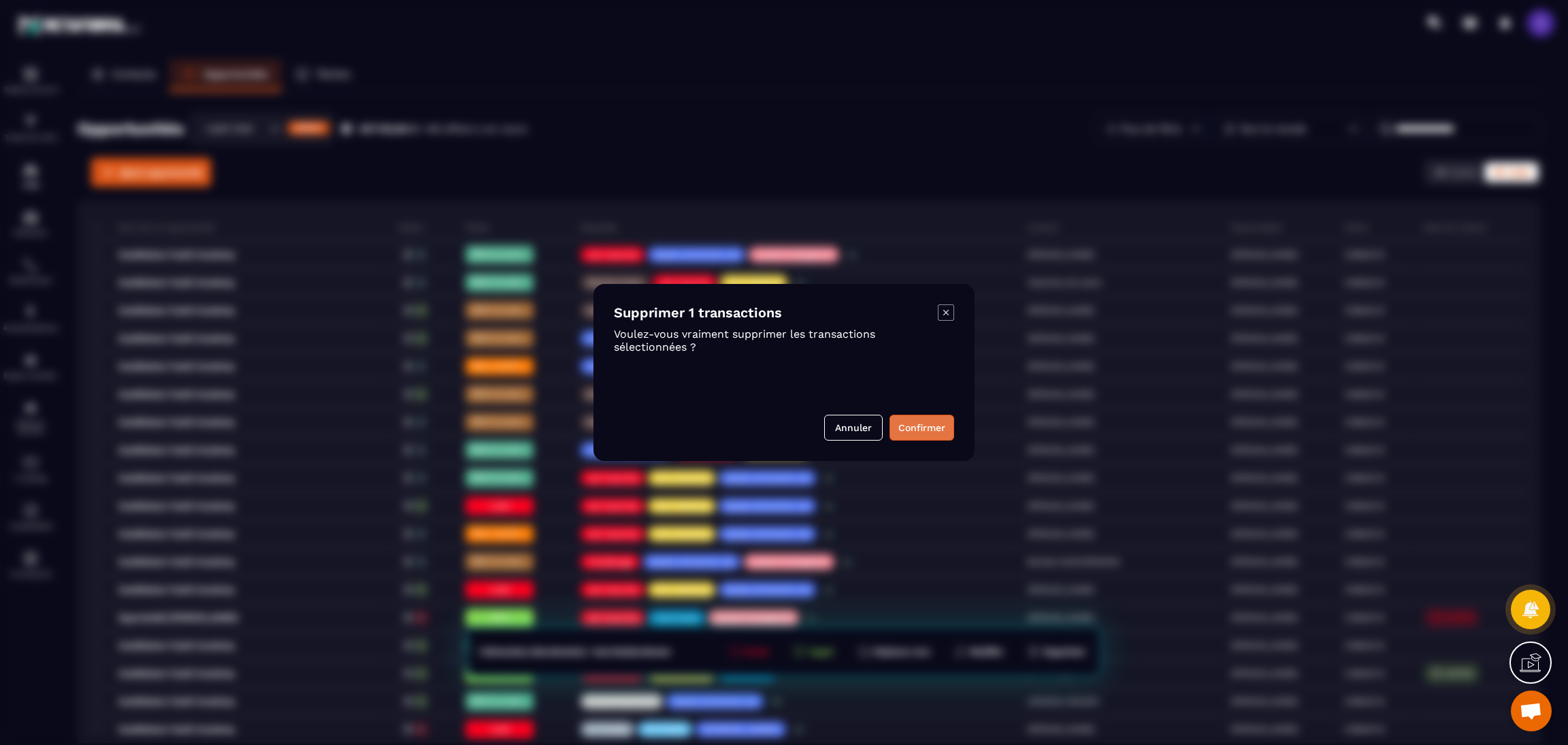
click at [927, 425] on button "Confirmer" at bounding box center [922, 427] width 64 height 26
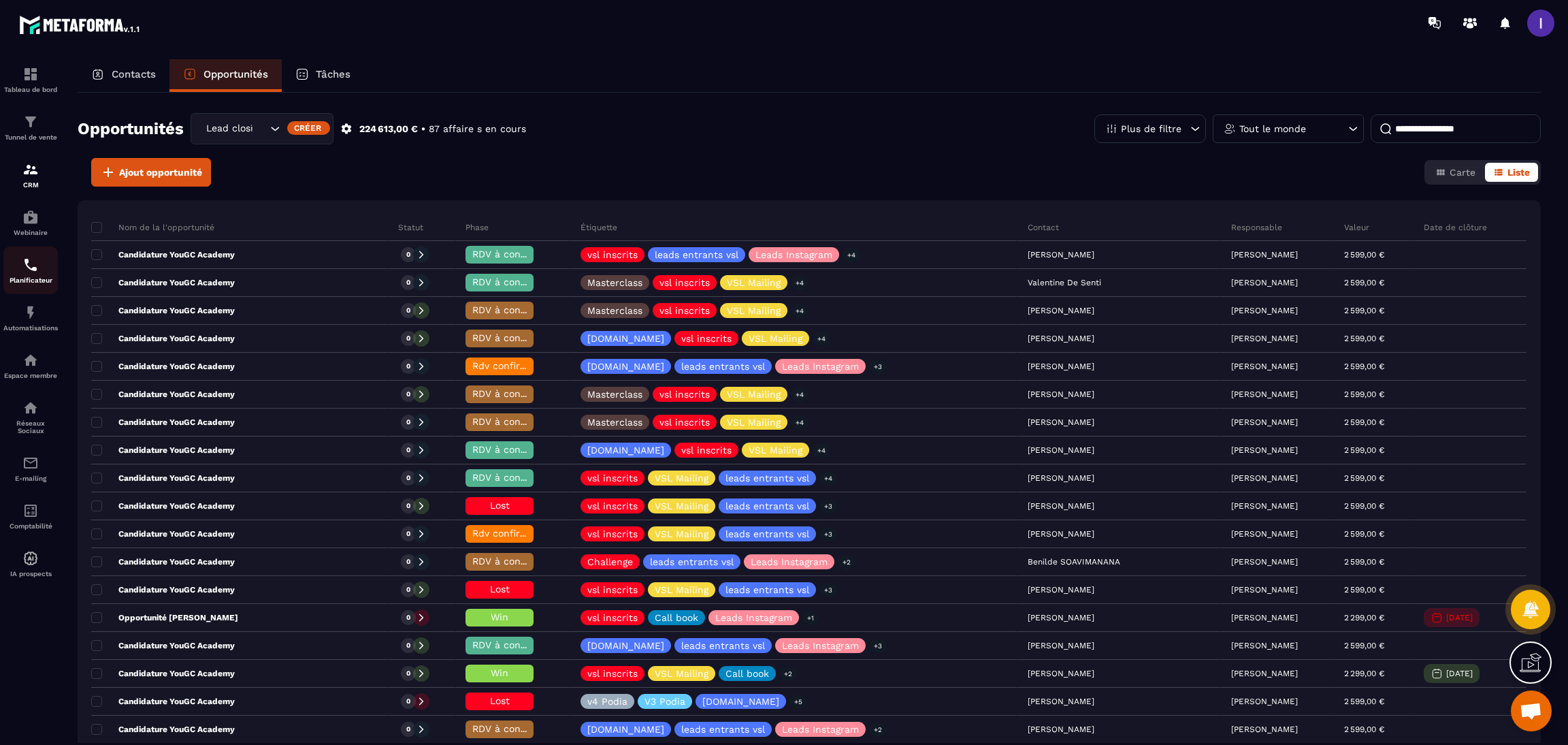
click at [19, 262] on div "Planificateur" at bounding box center [31, 270] width 55 height 27
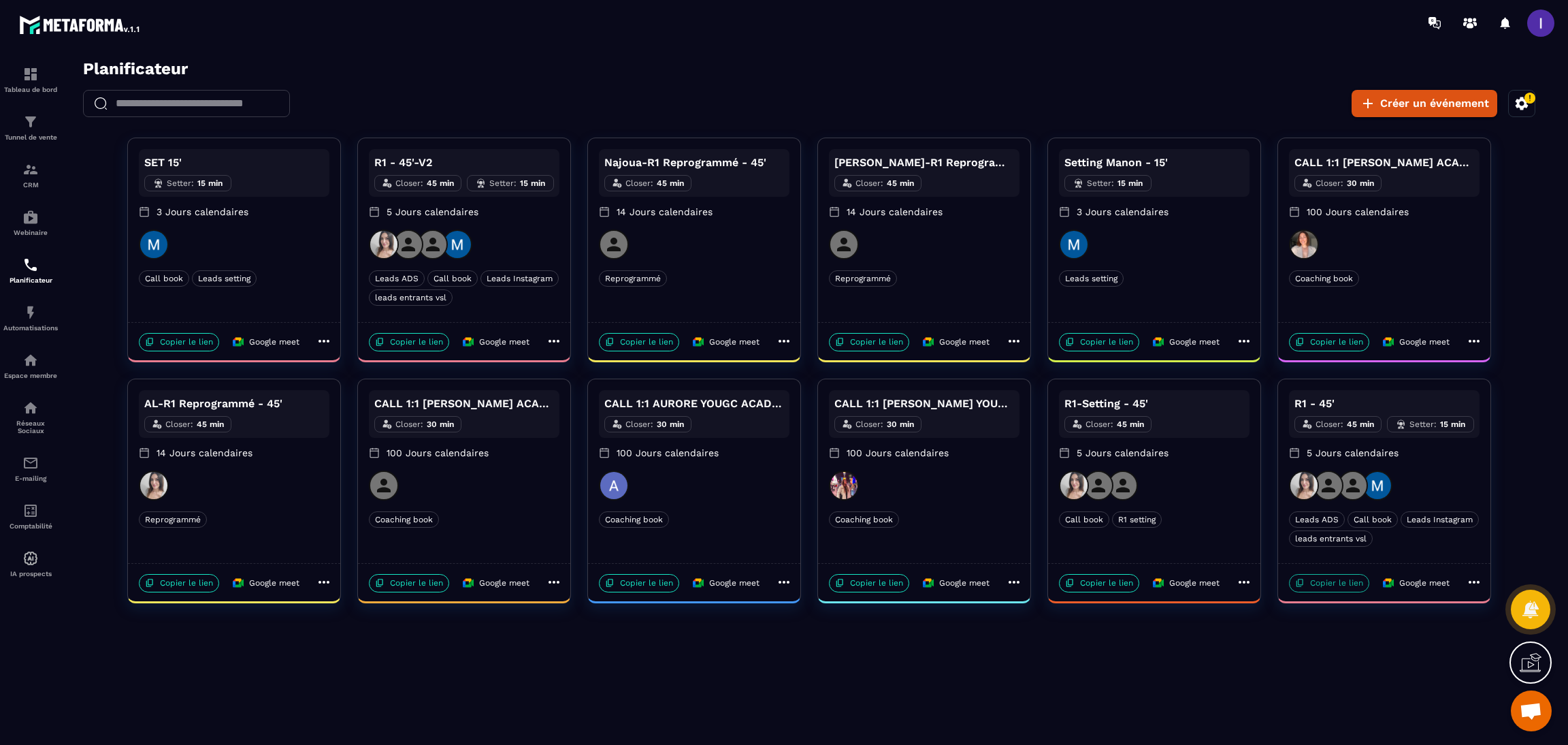
click at [1315, 585] on p "Copier le lien" at bounding box center [1329, 582] width 80 height 19
click at [23, 172] on img at bounding box center [31, 170] width 16 height 16
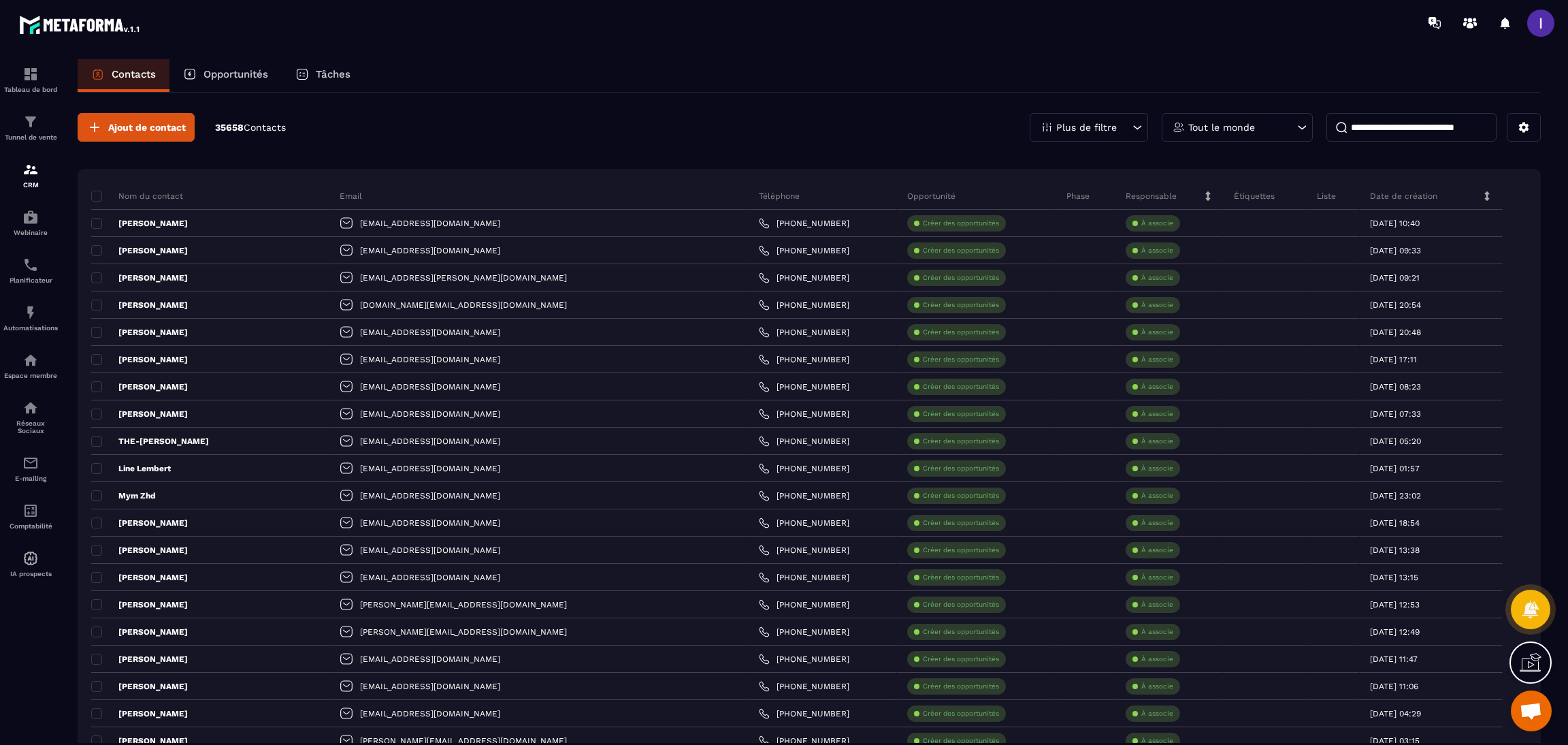
click at [239, 79] on p "Opportunités" at bounding box center [236, 74] width 64 height 12
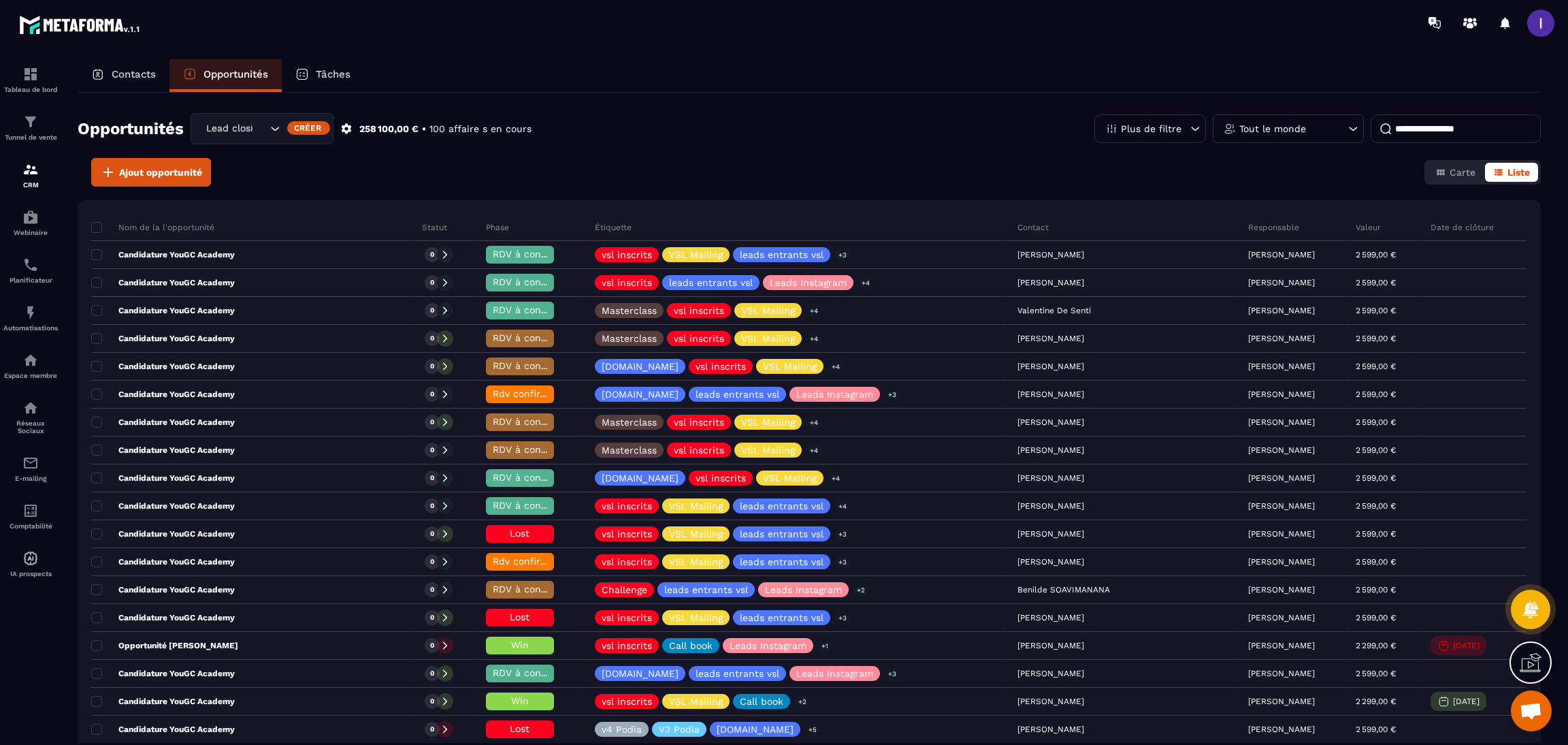
click at [347, 69] on p "Tâches" at bounding box center [333, 74] width 35 height 12
